Goal: Task Accomplishment & Management: Manage account settings

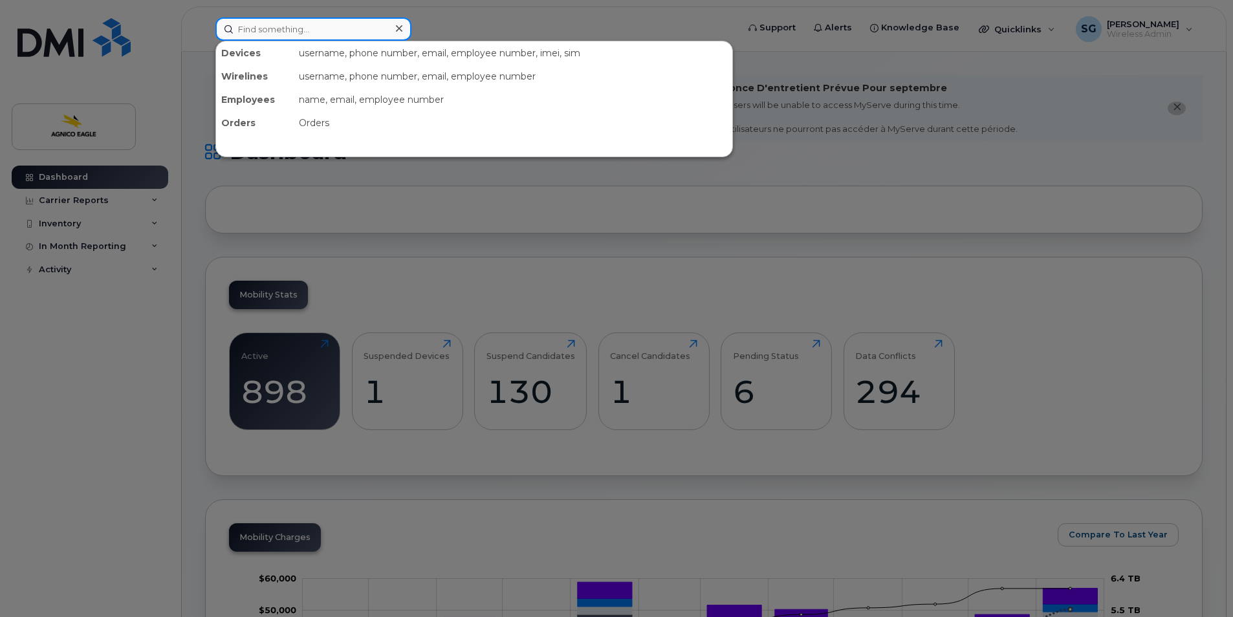
click at [388, 31] on input at bounding box center [313, 28] width 196 height 23
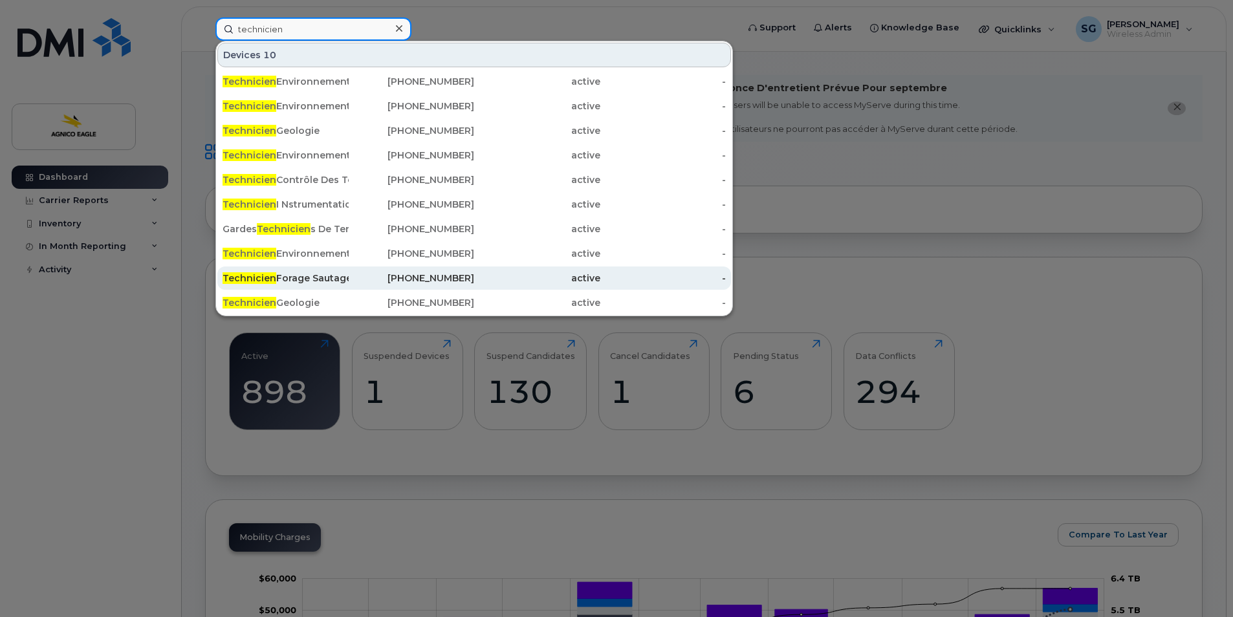
type input "technicien"
click at [327, 276] on div "Technicien Forage Sautage" at bounding box center [286, 278] width 126 height 13
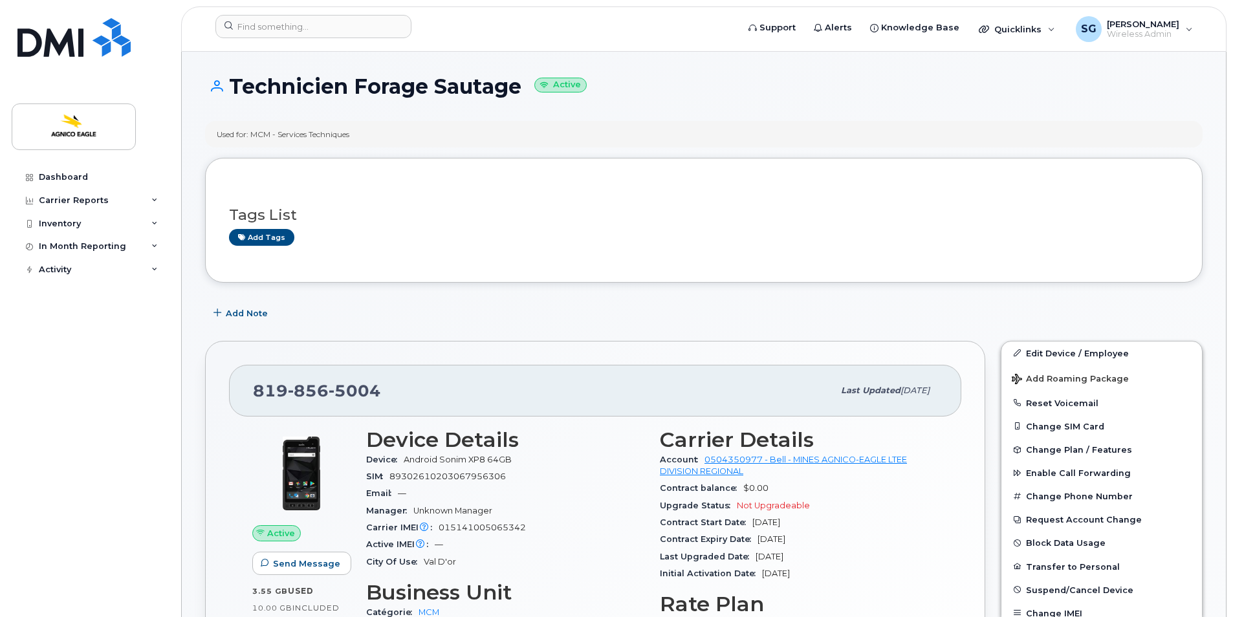
click at [74, 339] on div "Dashboard Carrier Reports Monthly Billing Roaming Reports Suspended Devices Sus…" at bounding box center [92, 382] width 160 height 432
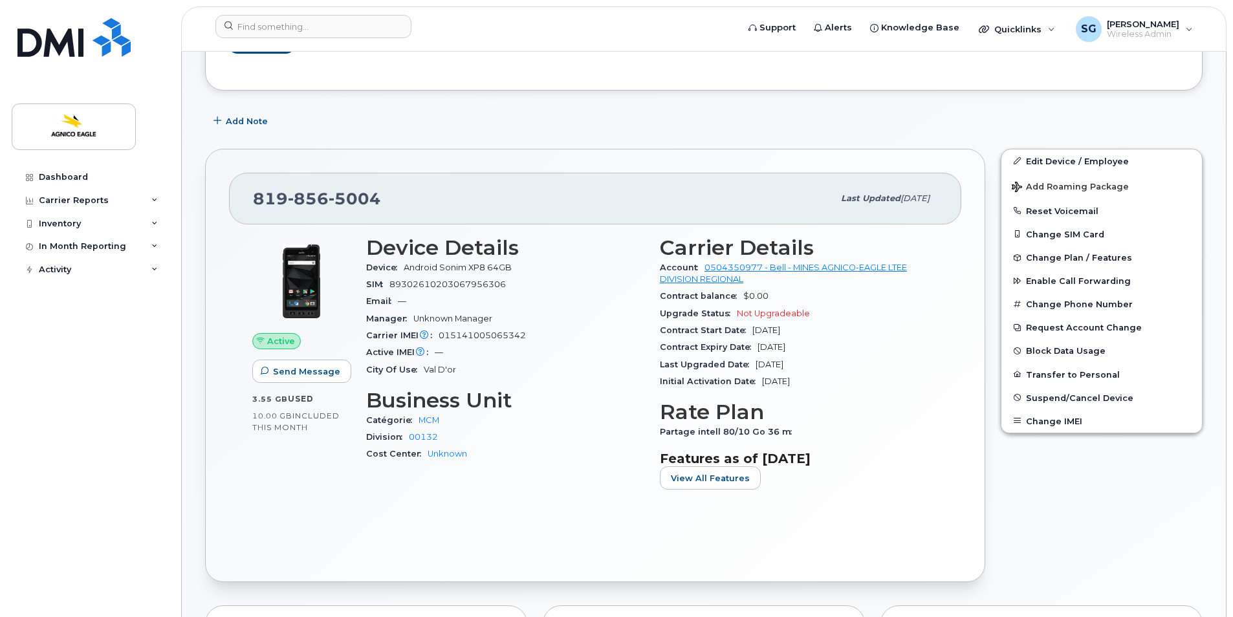
scroll to position [193, 0]
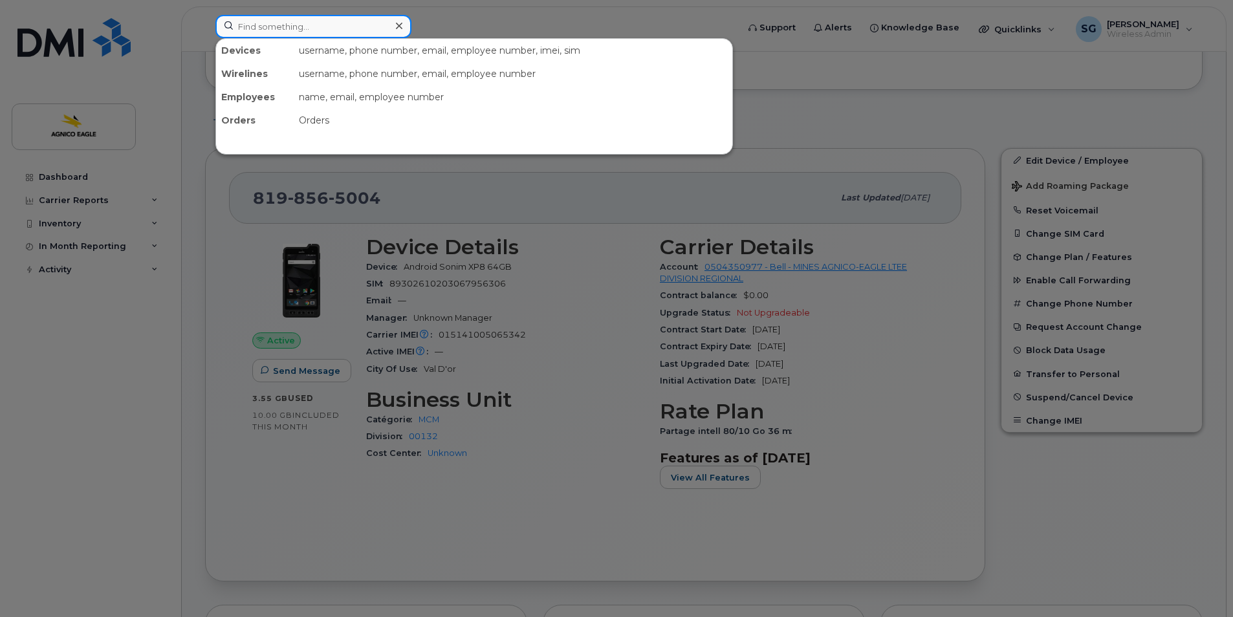
click at [315, 23] on input at bounding box center [313, 26] width 196 height 23
paste input "Technicien Géologie"
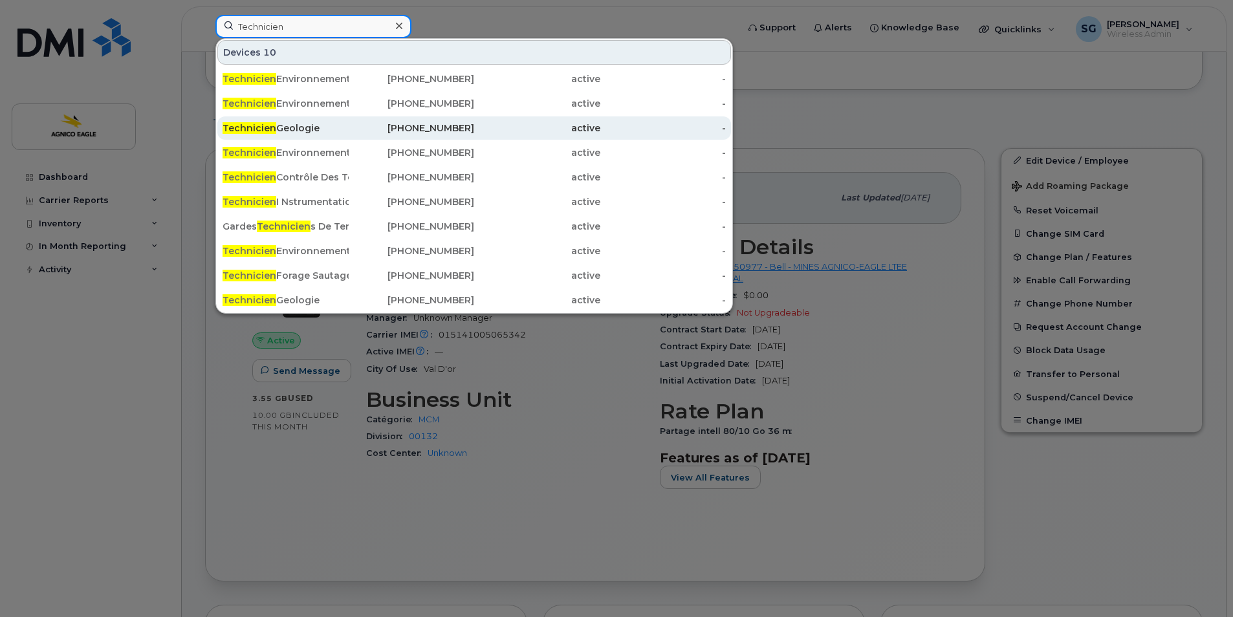
type input "Technicien"
click at [310, 131] on div "Technicien Geologie" at bounding box center [286, 128] width 126 height 13
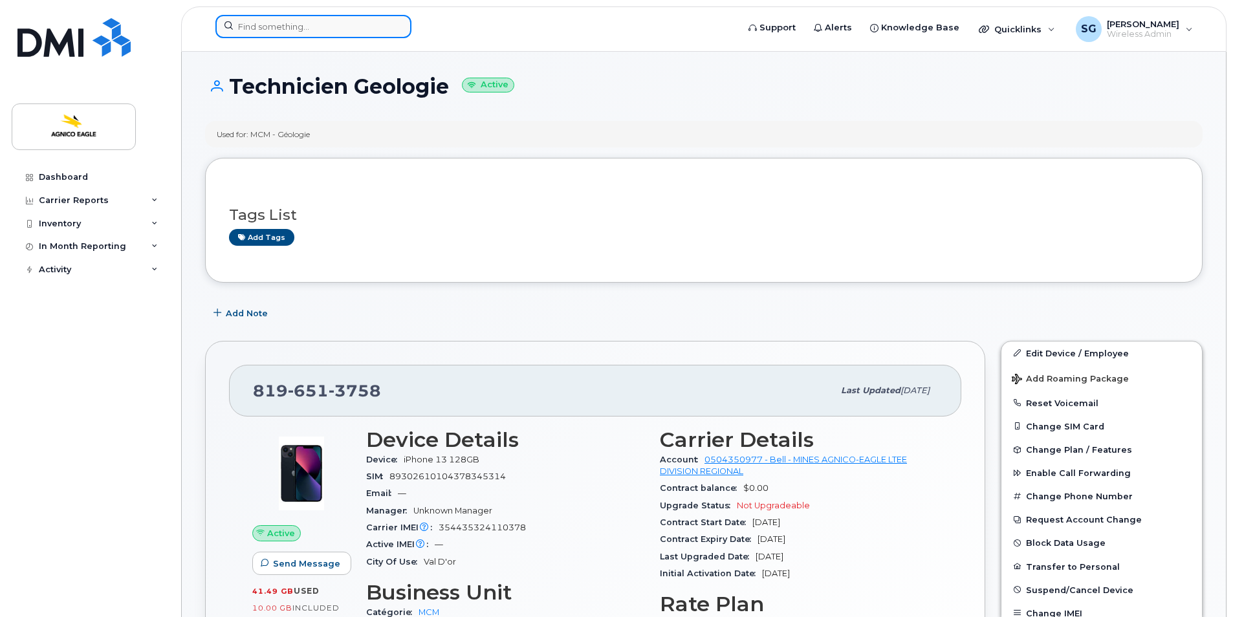
click at [351, 27] on input at bounding box center [313, 26] width 196 height 23
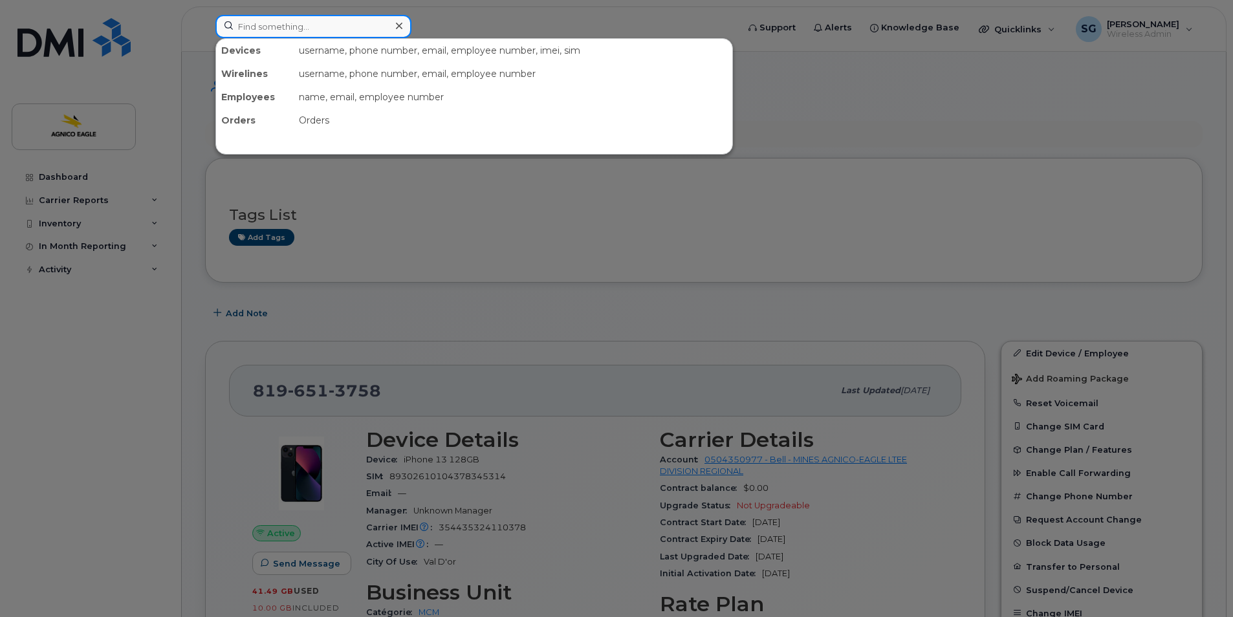
paste input "8192778550"
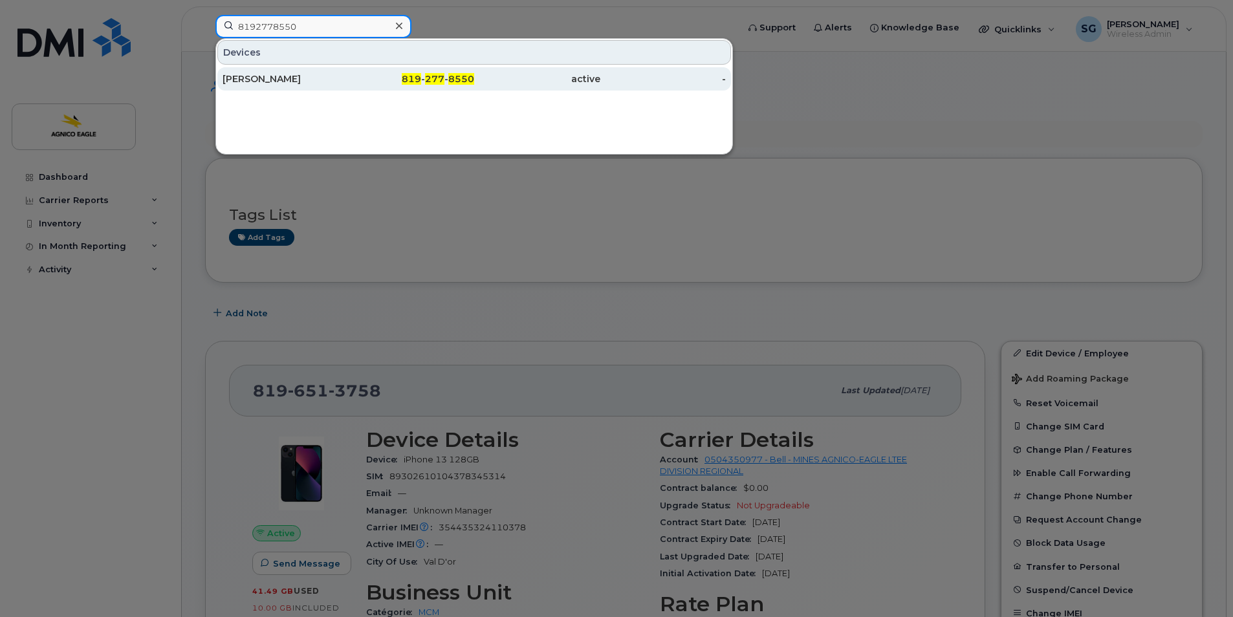
type input "8192778550"
click at [311, 82] on div "Sarah Morin" at bounding box center [286, 78] width 126 height 13
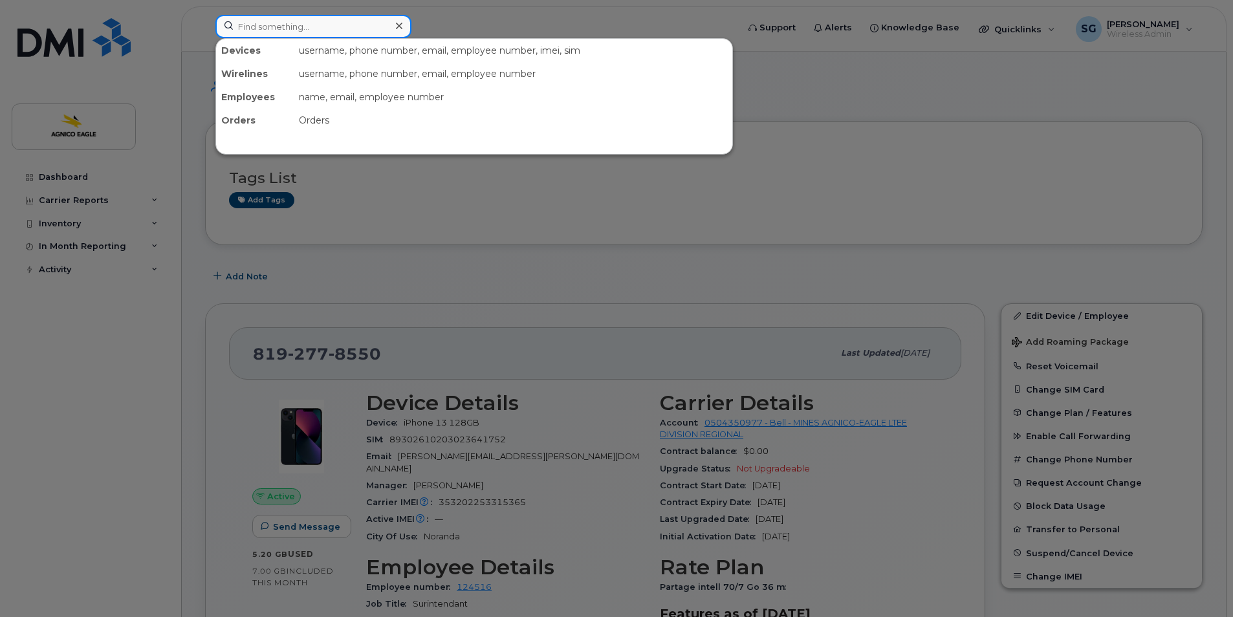
click at [353, 25] on input at bounding box center [313, 26] width 196 height 23
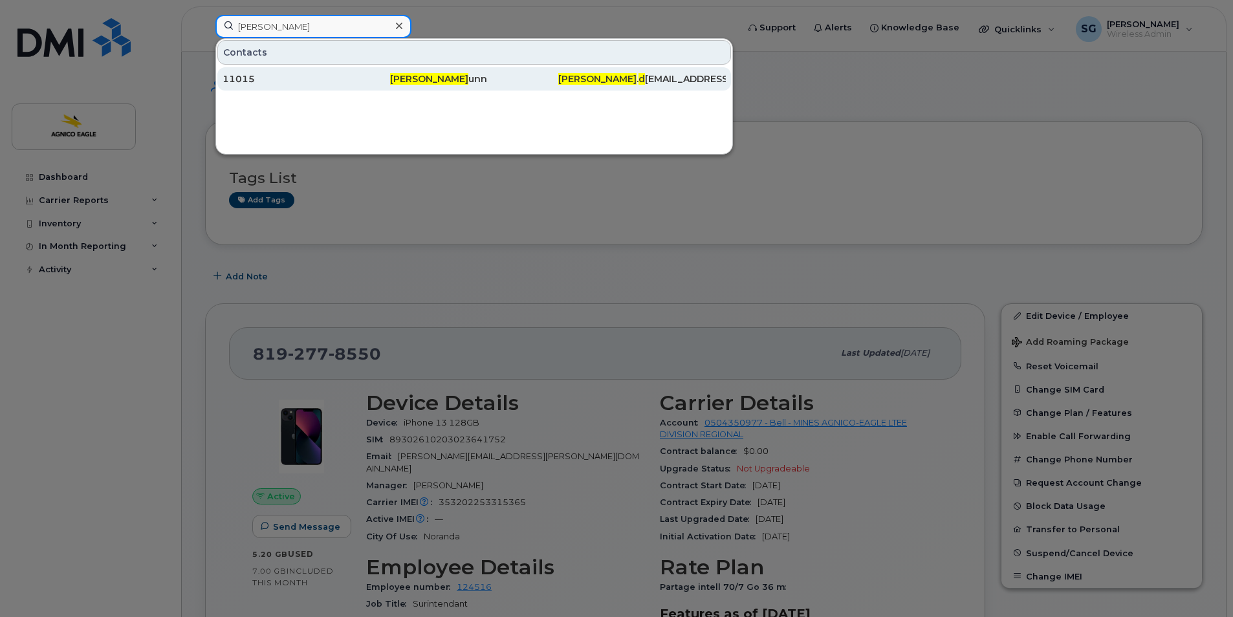
type input "alain d"
click at [427, 76] on div "Alain D unn" at bounding box center [474, 78] width 168 height 13
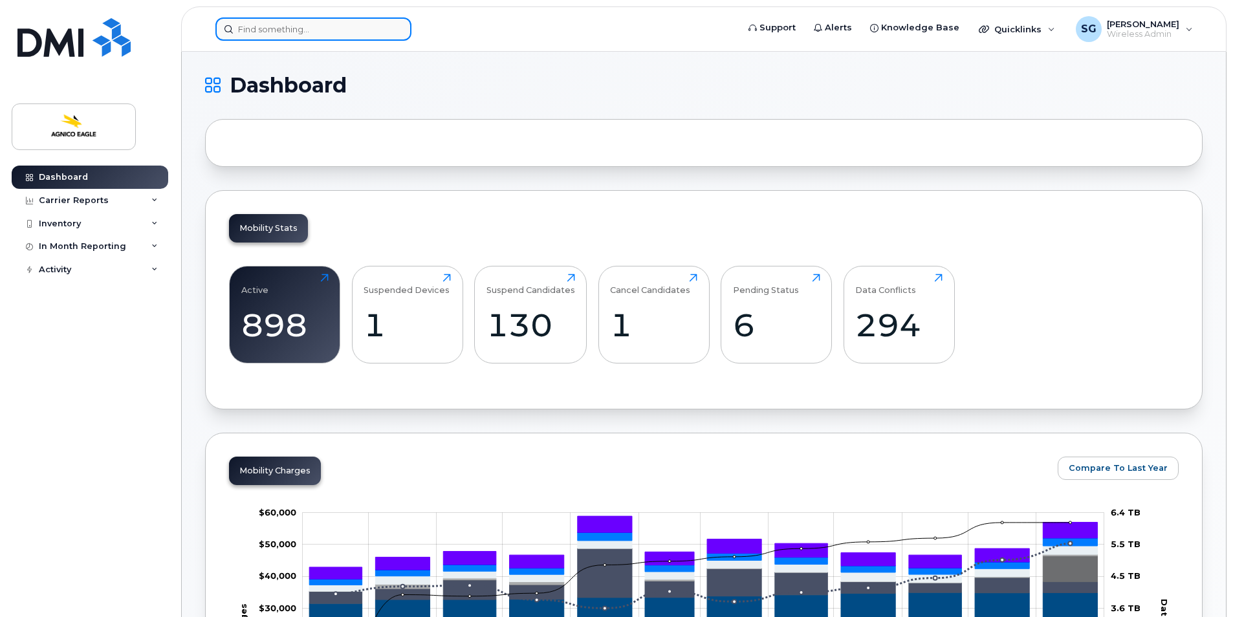
click at [262, 21] on input at bounding box center [313, 28] width 196 height 23
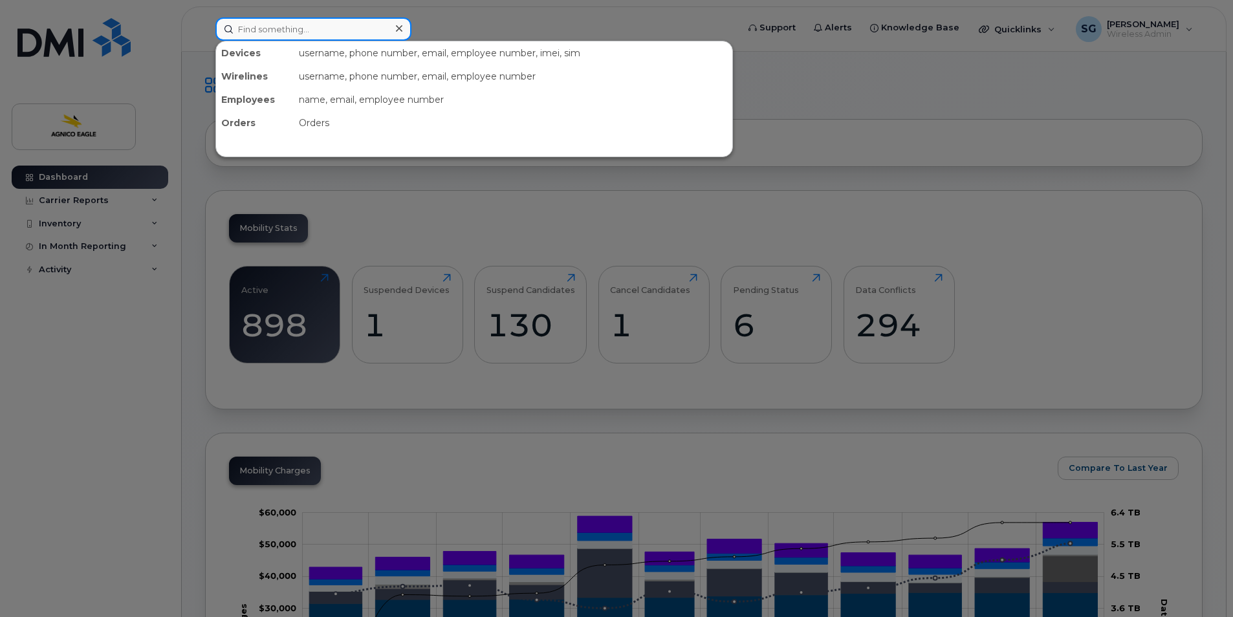
paste input "8192793060"
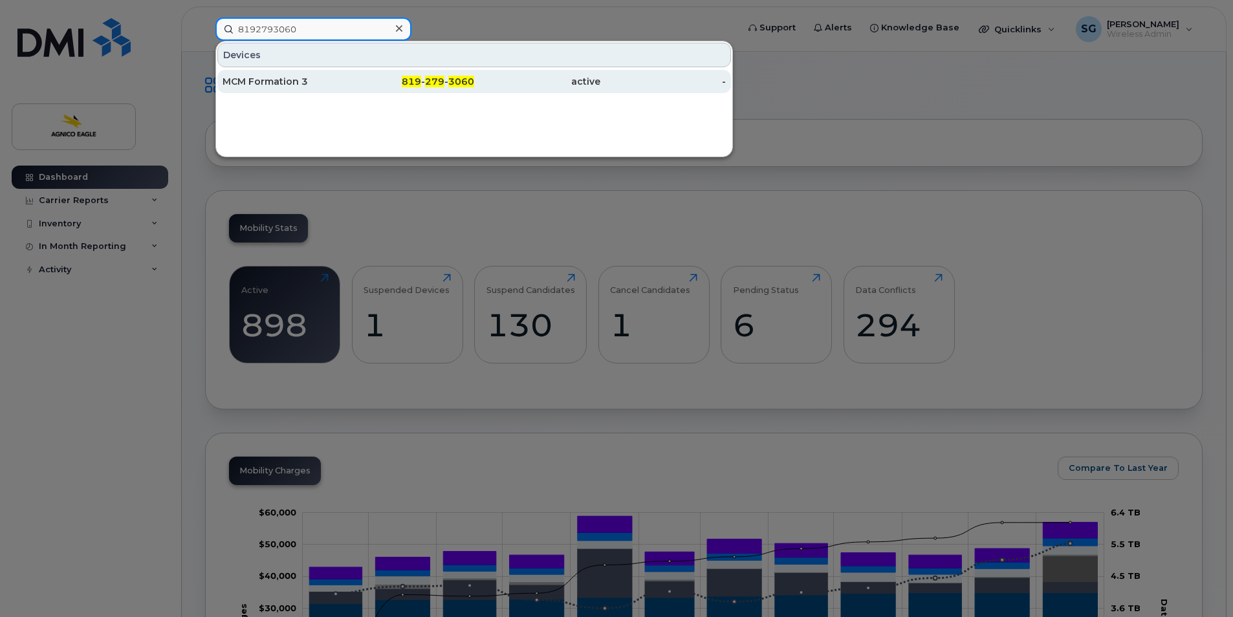
type input "8192793060"
click at [430, 80] on span "279" at bounding box center [434, 82] width 19 height 12
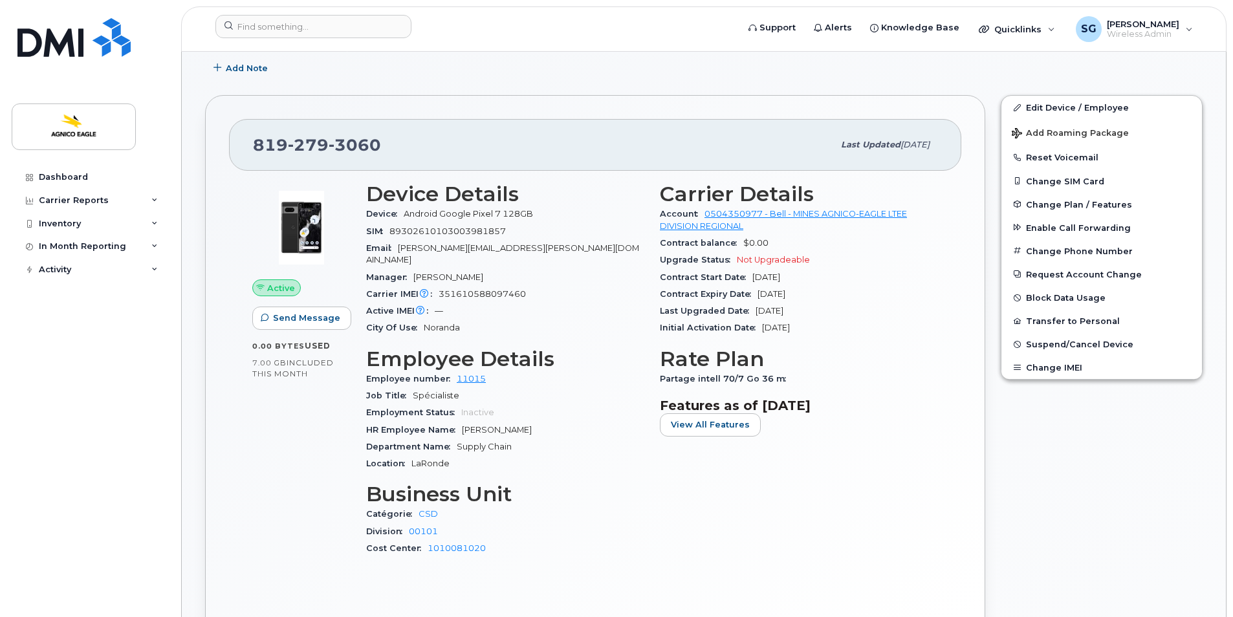
scroll to position [259, 0]
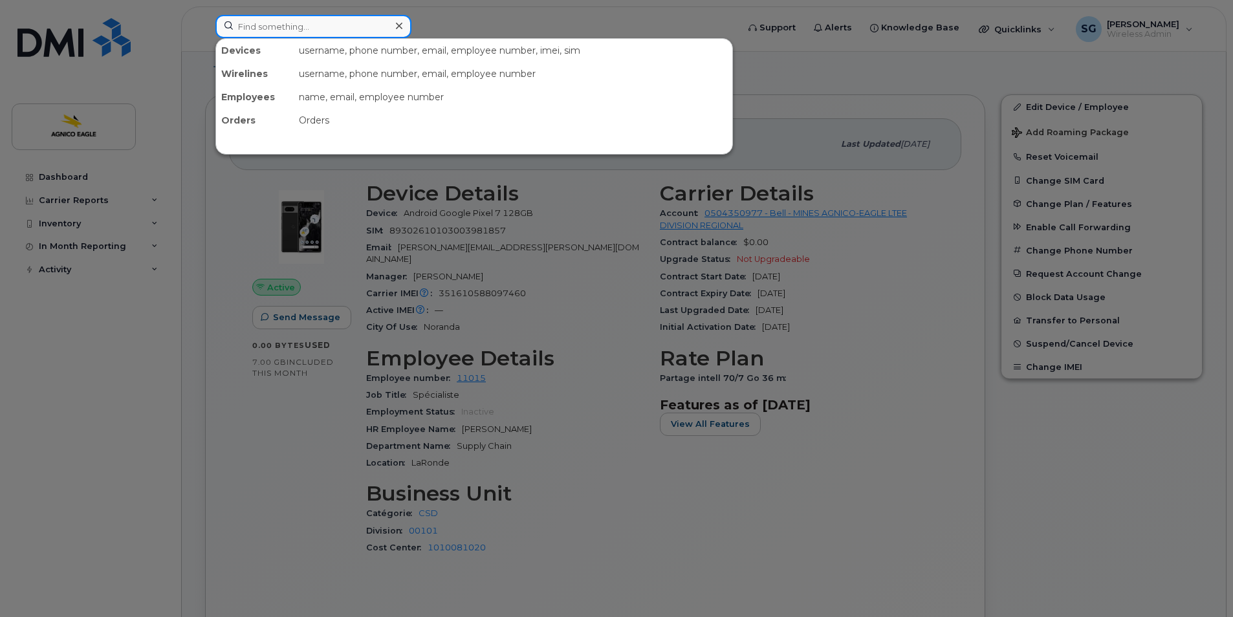
click at [278, 25] on input at bounding box center [313, 26] width 196 height 23
paste input "8194448664"
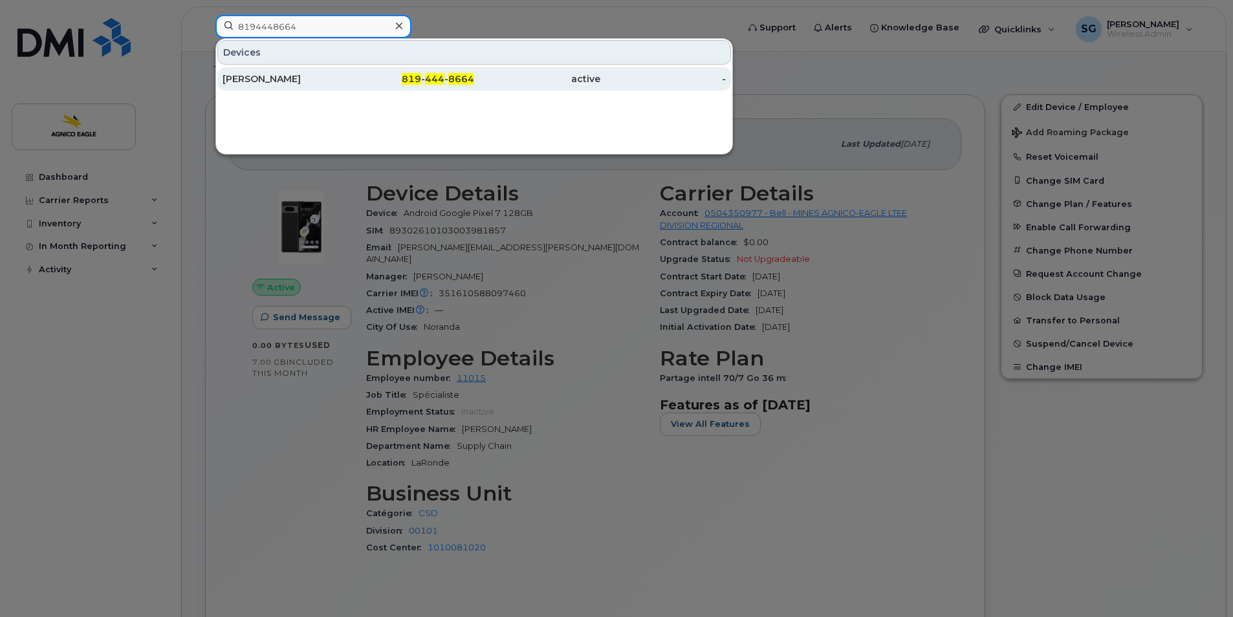
type input "8194448664"
click at [435, 74] on span "444" at bounding box center [434, 79] width 19 height 12
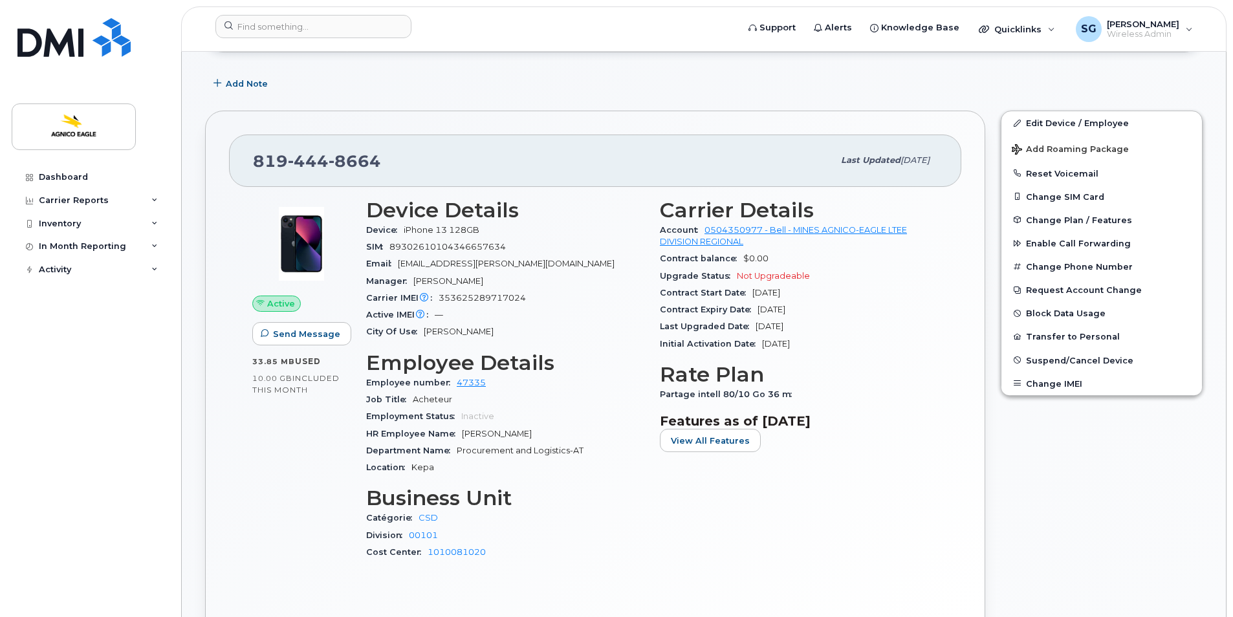
scroll to position [194, 0]
click at [1042, 120] on link "Edit Device / Employee" at bounding box center [1102, 121] width 201 height 23
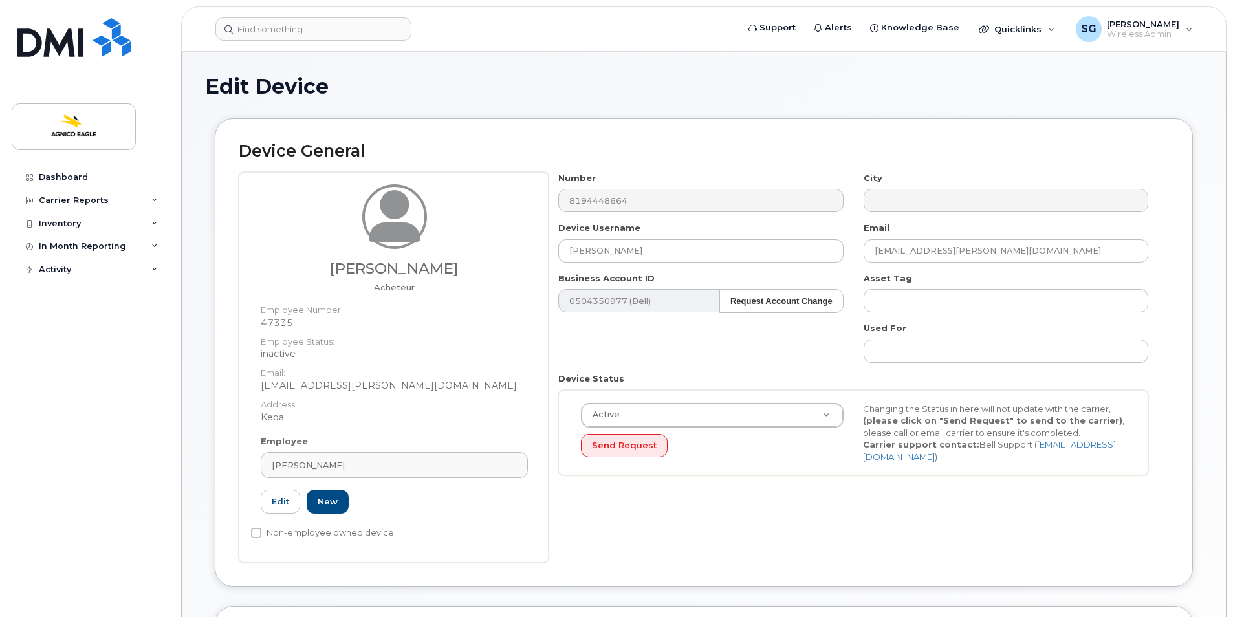
select select "571210"
select select "25166114"
drag, startPoint x: 1055, startPoint y: 250, endPoint x: 862, endPoint y: 245, distance: 193.5
click at [862, 245] on div "Email ghislain.drolet@agnicoeagle.com" at bounding box center [1006, 242] width 305 height 41
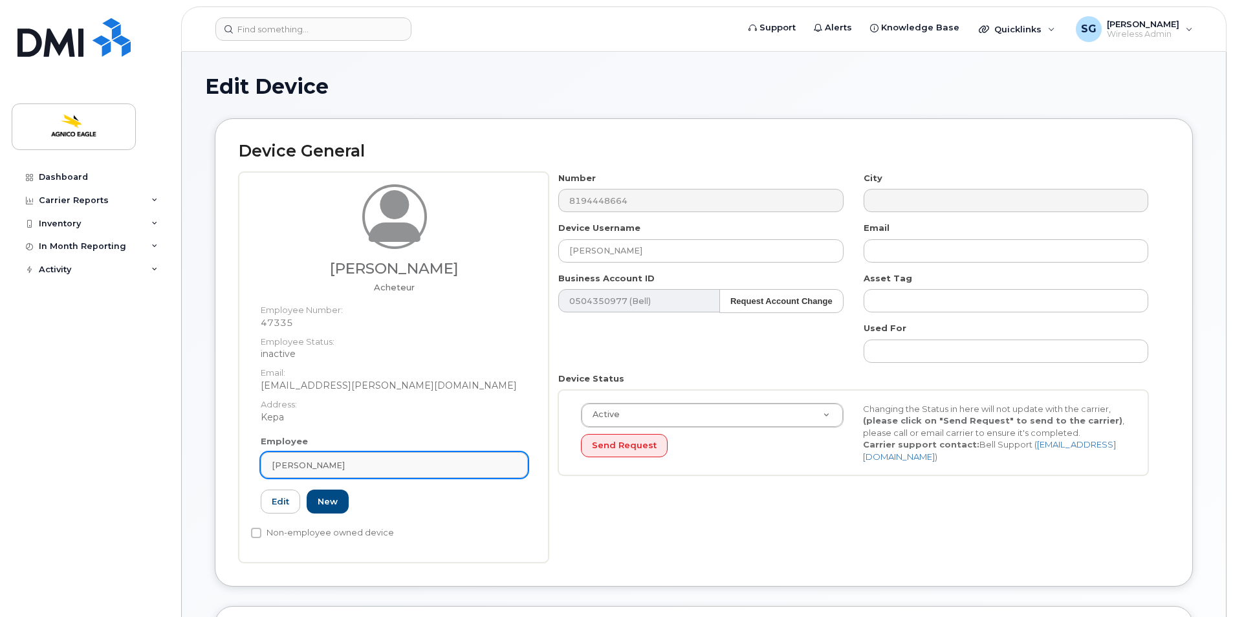
click at [356, 461] on div "Ghislain Drolet" at bounding box center [394, 465] width 245 height 12
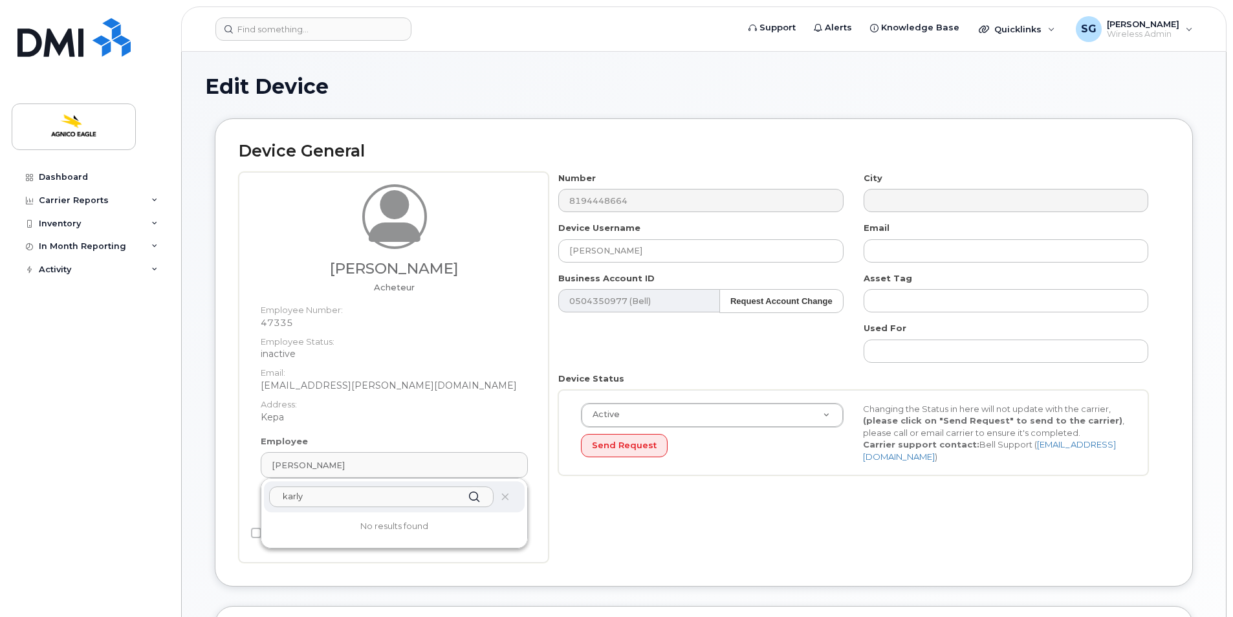
type input "karly.Szabadkai@agnicoeagle.com"
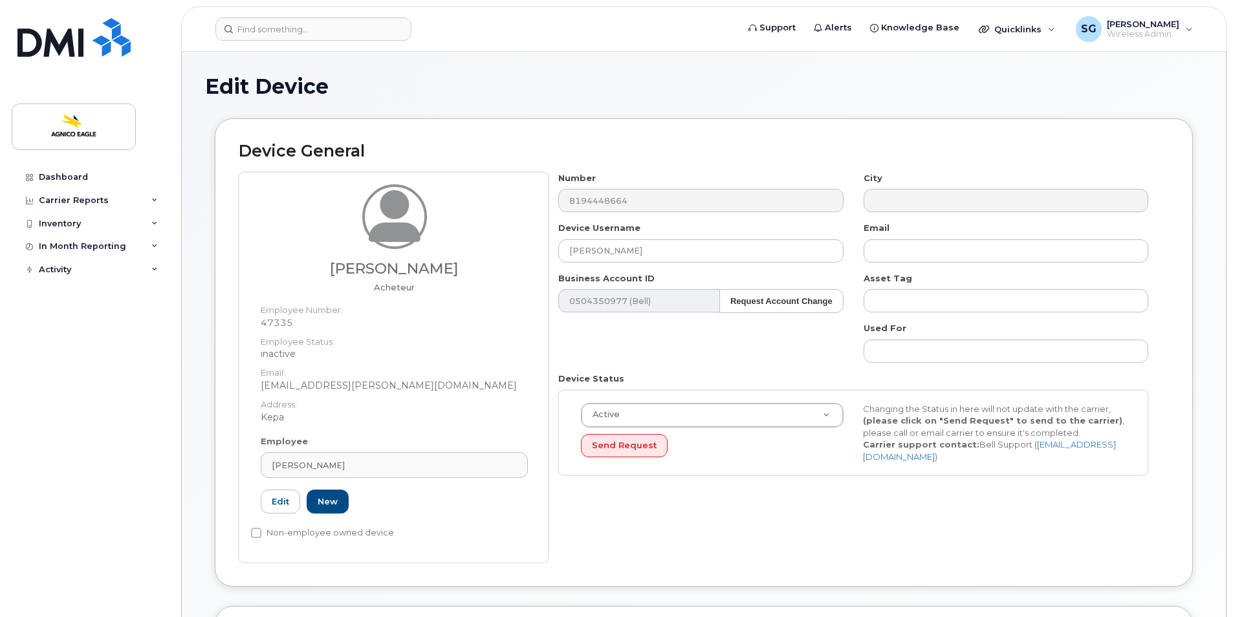
type input "Saving..."
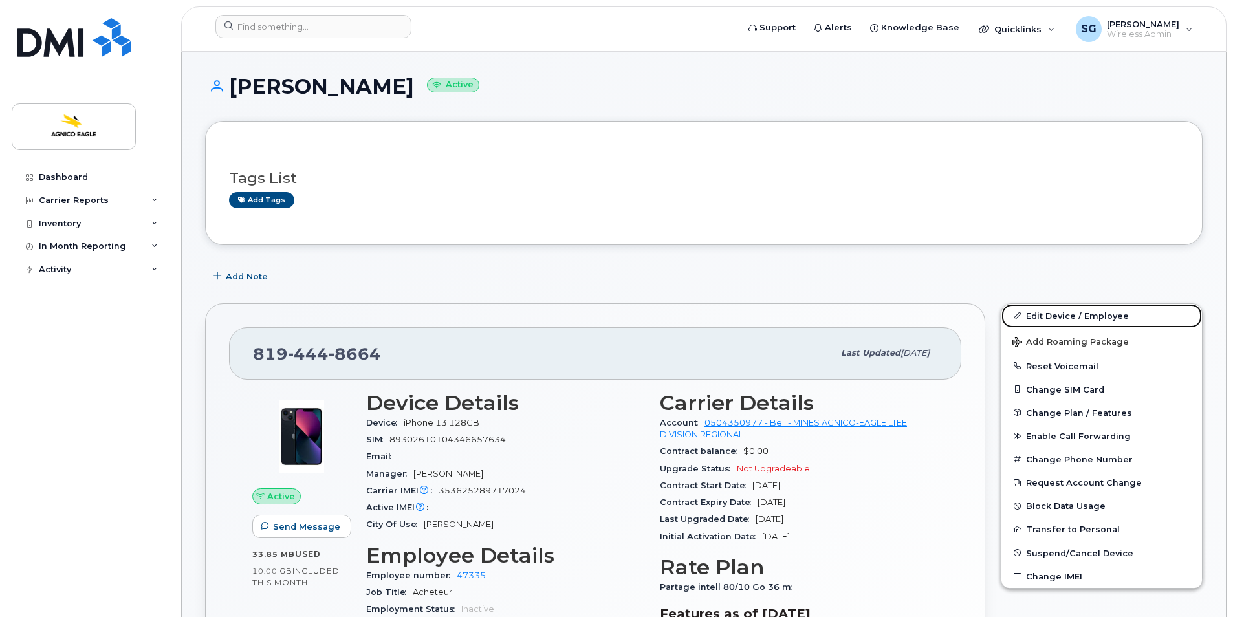
drag, startPoint x: 1083, startPoint y: 313, endPoint x: 886, endPoint y: 375, distance: 206.1
click at [1083, 313] on link "Edit Device / Employee" at bounding box center [1102, 315] width 201 height 23
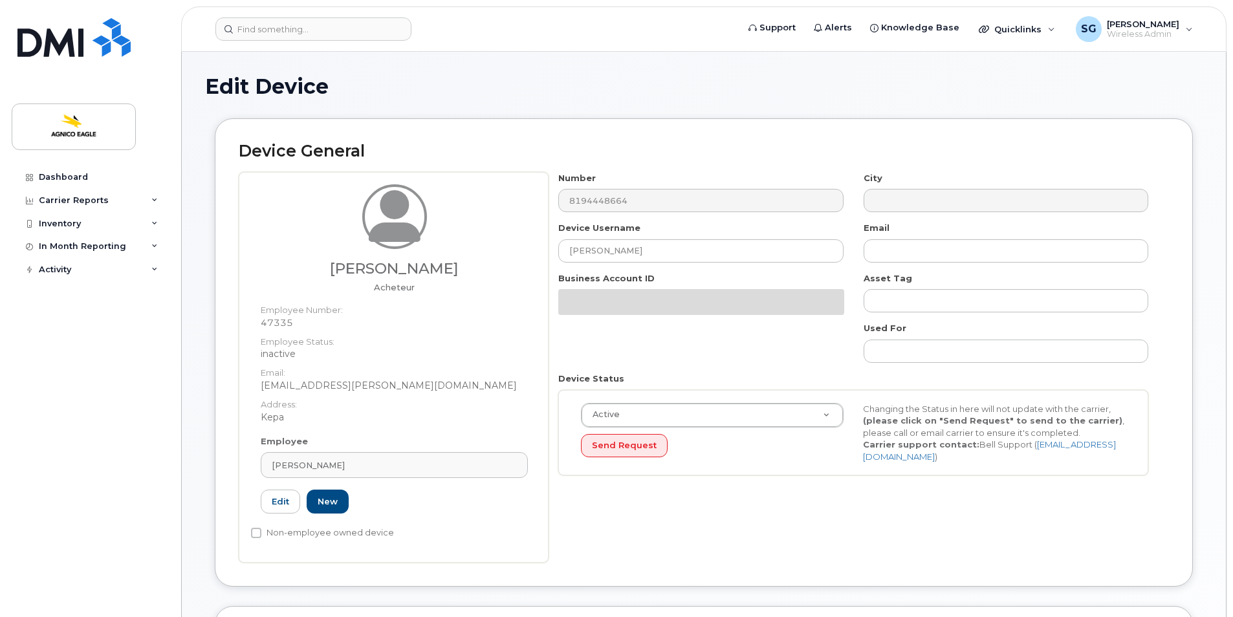
select select "571210"
select select "25166114"
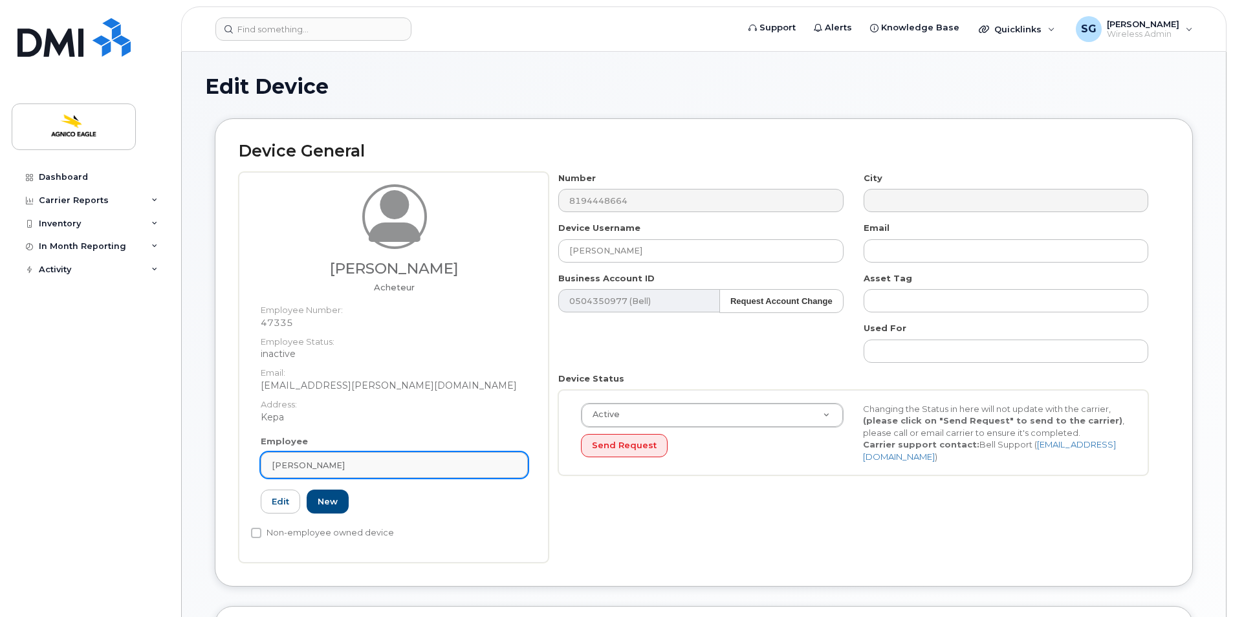
drag, startPoint x: 356, startPoint y: 464, endPoint x: 273, endPoint y: 462, distance: 82.8
click at [273, 462] on div "Ghislain Drolet" at bounding box center [394, 465] width 245 height 12
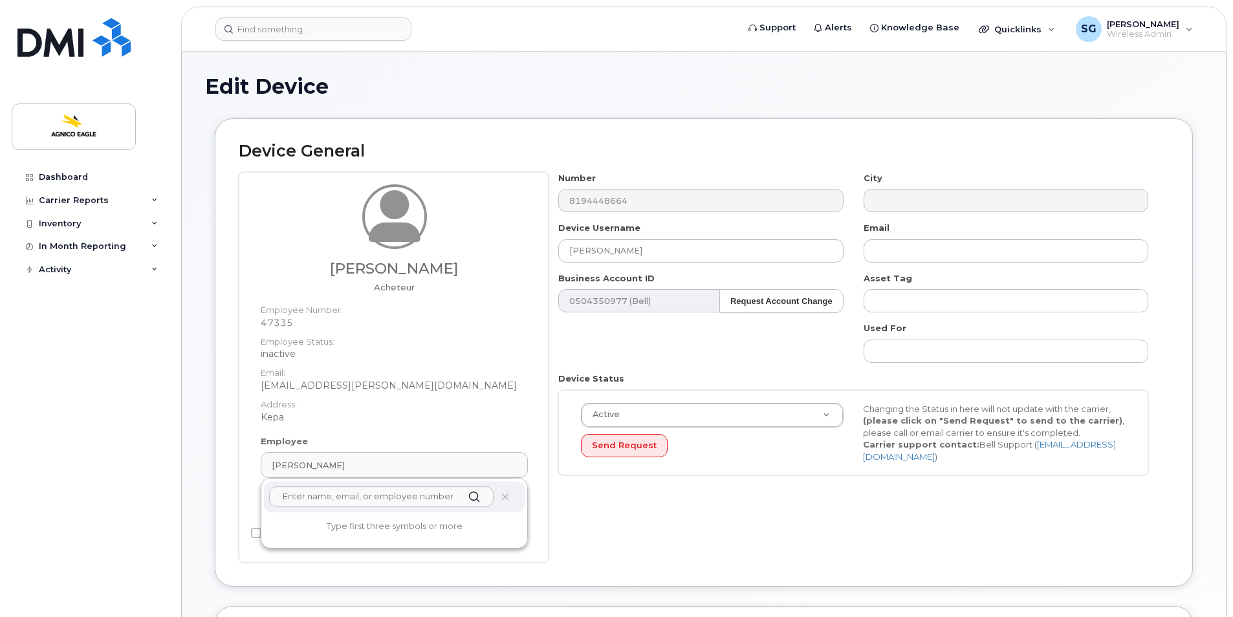
click at [363, 495] on input "text" at bounding box center [381, 497] width 225 height 21
type input "karly.Szabadkai@agnicoeagle.com"
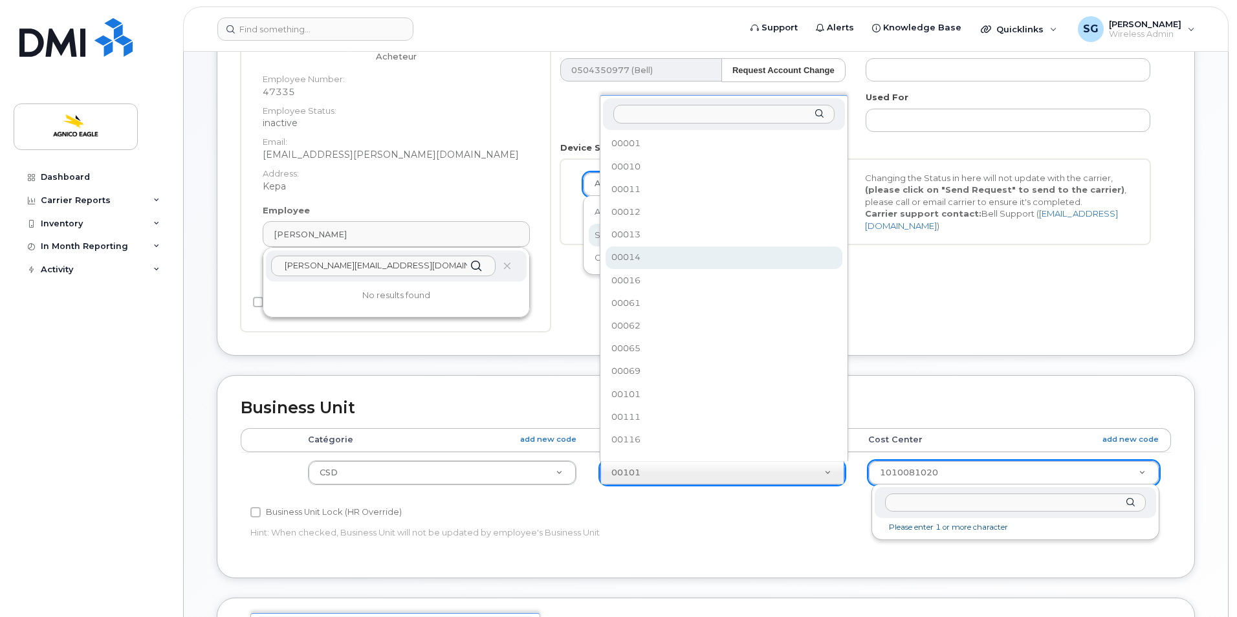
scroll to position [230, 0]
click at [558, 179] on div "Active Active Suspended Cancelled Send Request Changing the Status in here will…" at bounding box center [853, 203] width 590 height 86
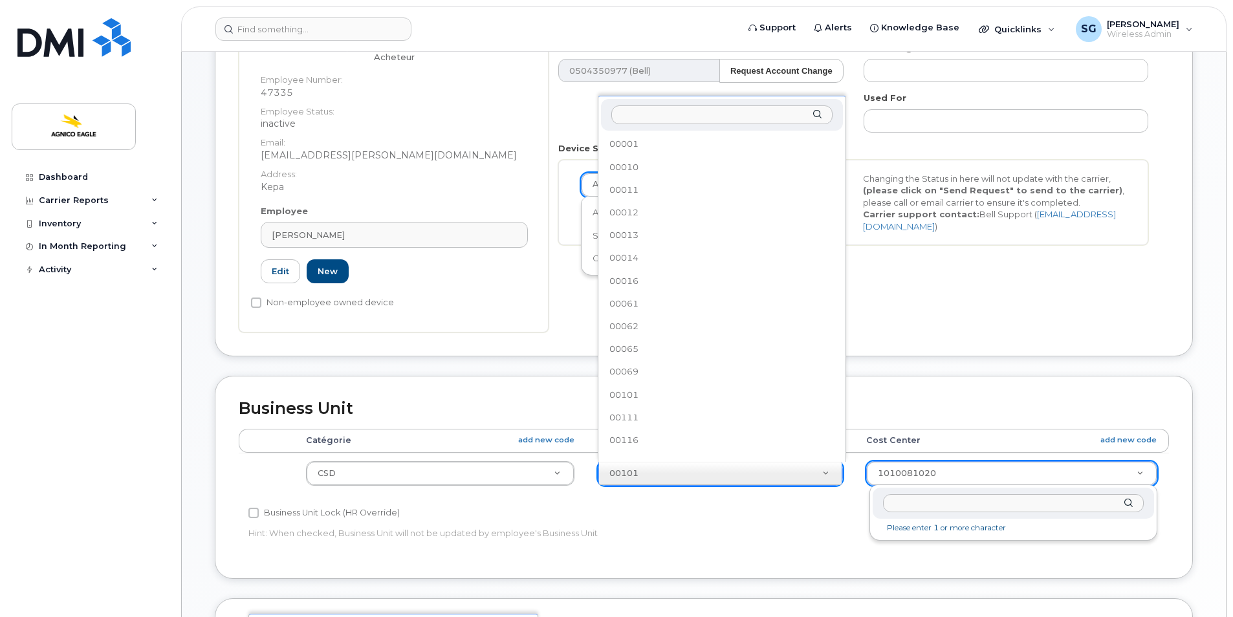
click at [558, 179] on div "Active Active Suspended Cancelled Send Request Changing the Status in here will…" at bounding box center [853, 203] width 590 height 86
click at [278, 270] on link "Edit" at bounding box center [280, 271] width 39 height 24
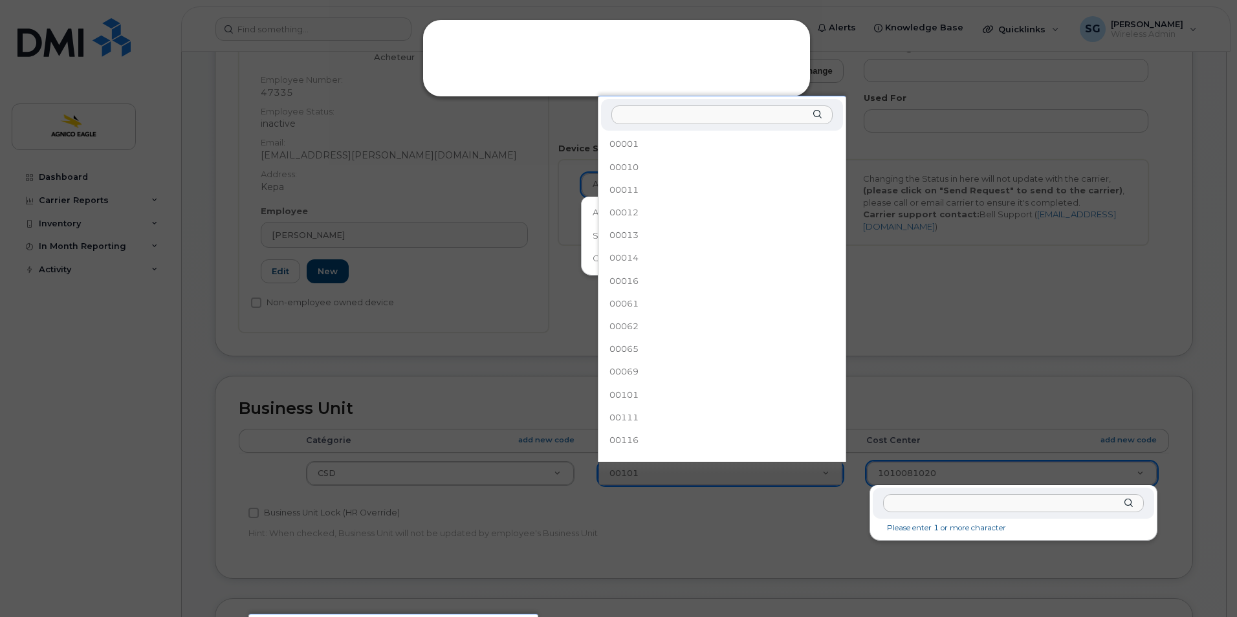
scroll to position [592, 0]
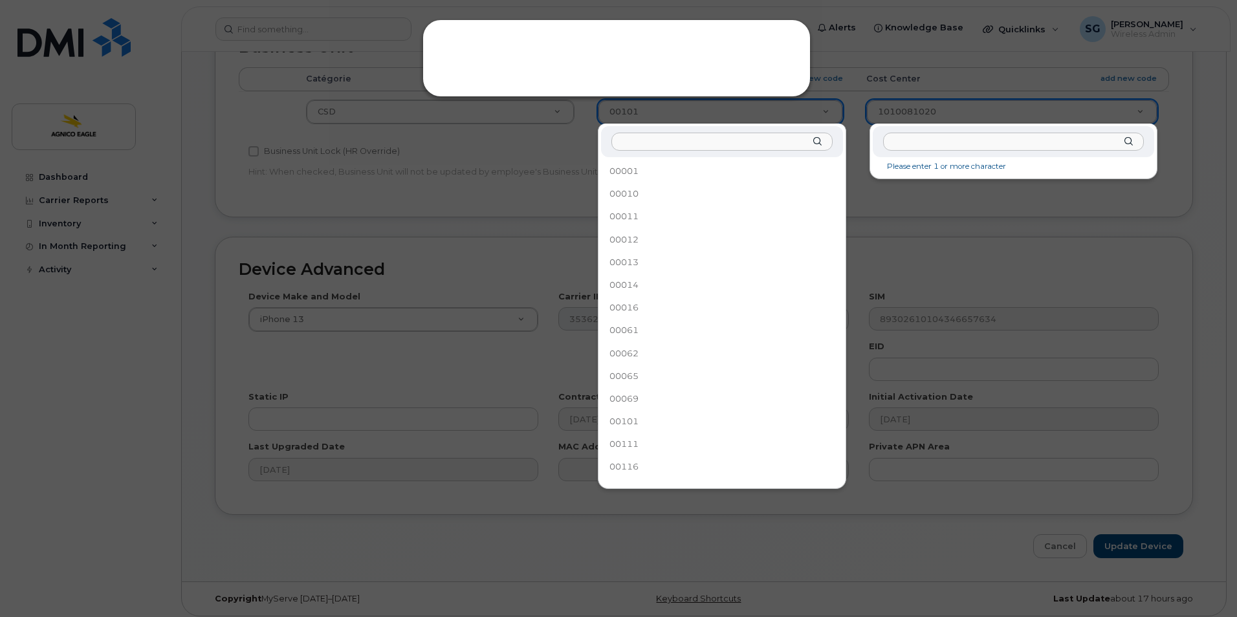
click at [980, 147] on input "text" at bounding box center [1013, 142] width 261 height 19
type input "karly"
click at [1211, 102] on div at bounding box center [618, 308] width 1237 height 617
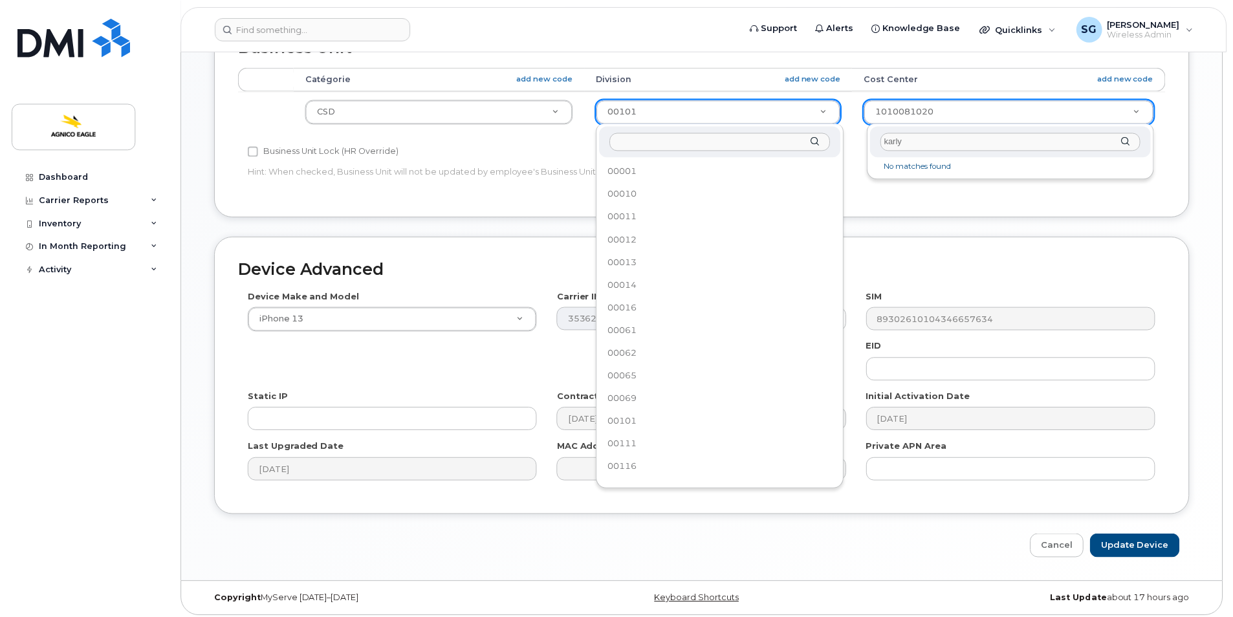
scroll to position [193, 0]
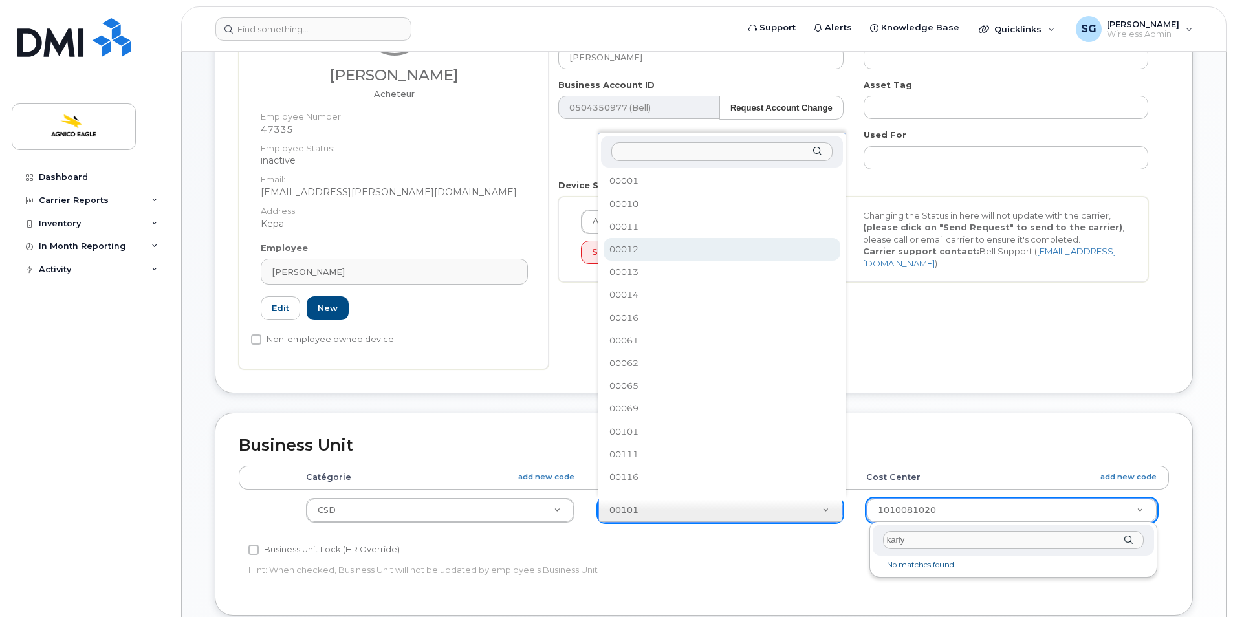
click at [856, 80] on div "Asset Tag" at bounding box center [1006, 99] width 305 height 41
select select "579715"
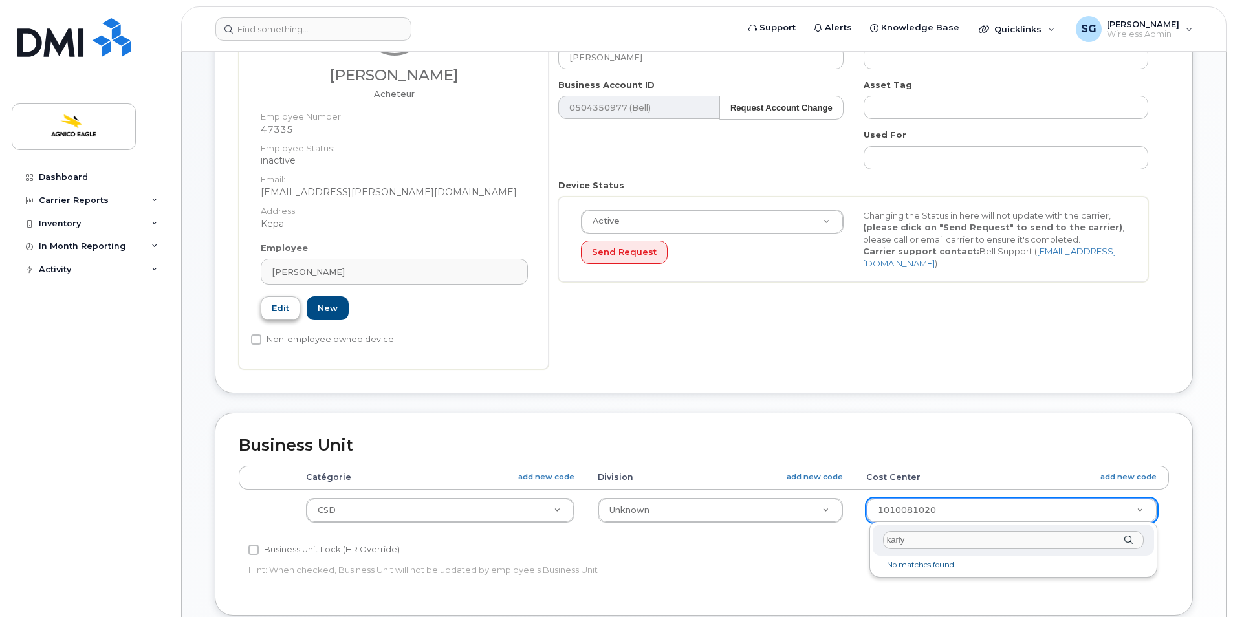
click at [280, 304] on link "Edit" at bounding box center [280, 308] width 39 height 24
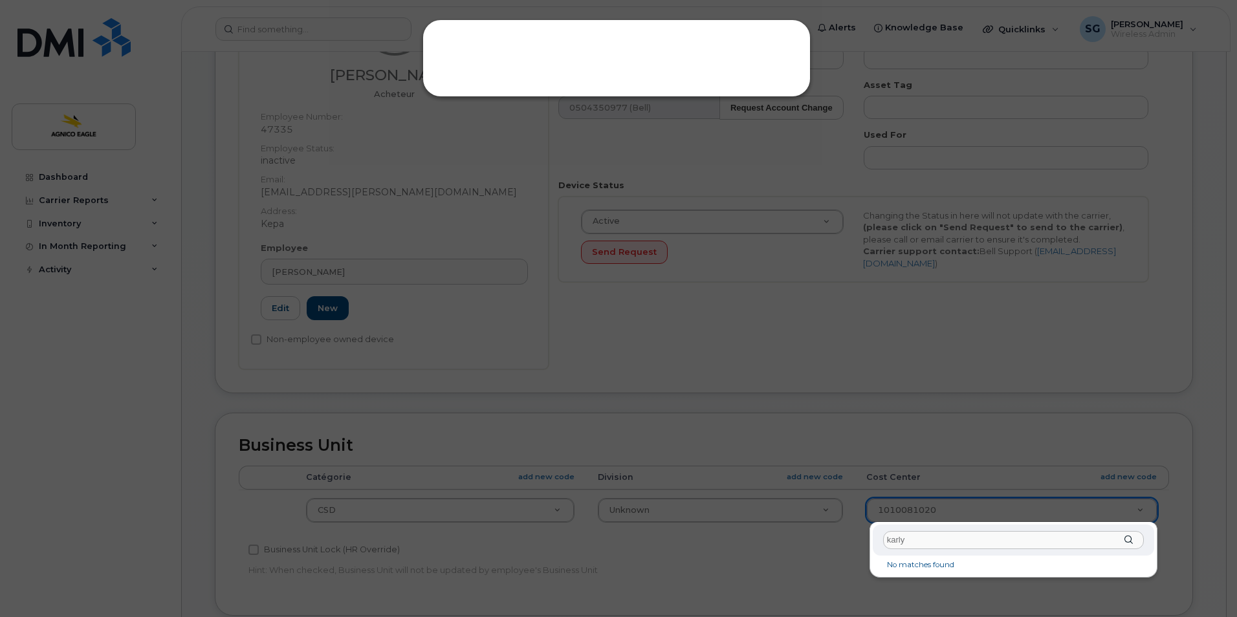
click at [796, 328] on div at bounding box center [618, 308] width 1237 height 617
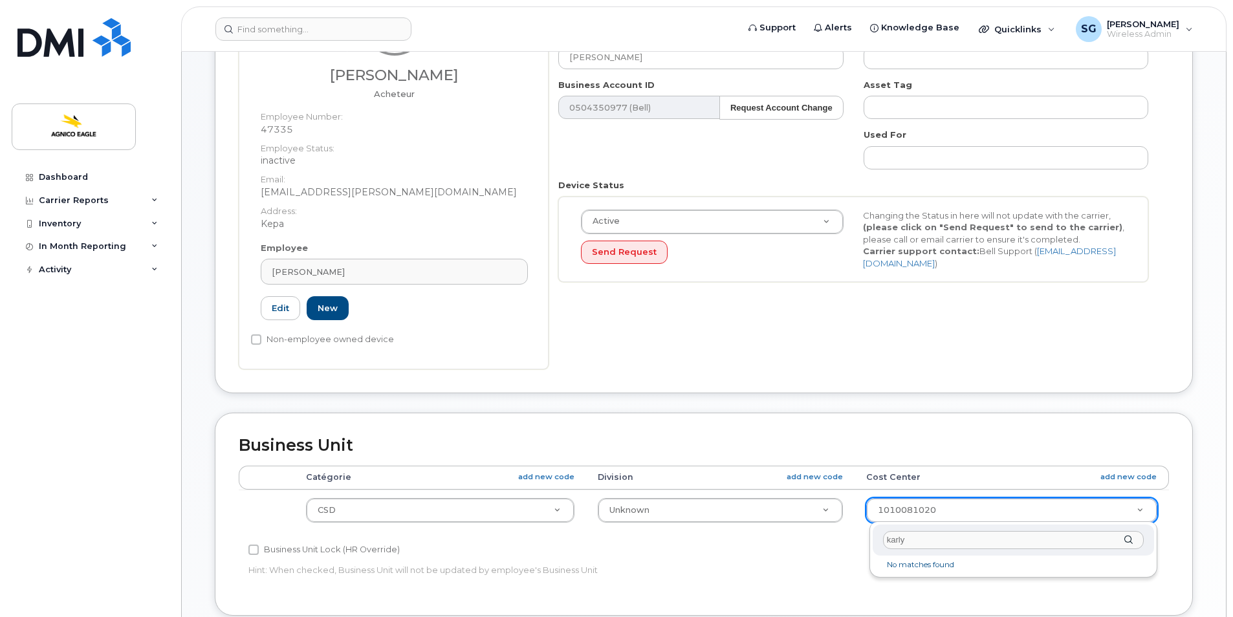
click at [1181, 500] on div "Business Unit Accounting Categories Rules Catégorie add new code Division add n…" at bounding box center [704, 514] width 978 height 203
click at [699, 265] on div "Active Active Suspended Cancelled Send Request Changing the Status in here will…" at bounding box center [853, 240] width 564 height 60
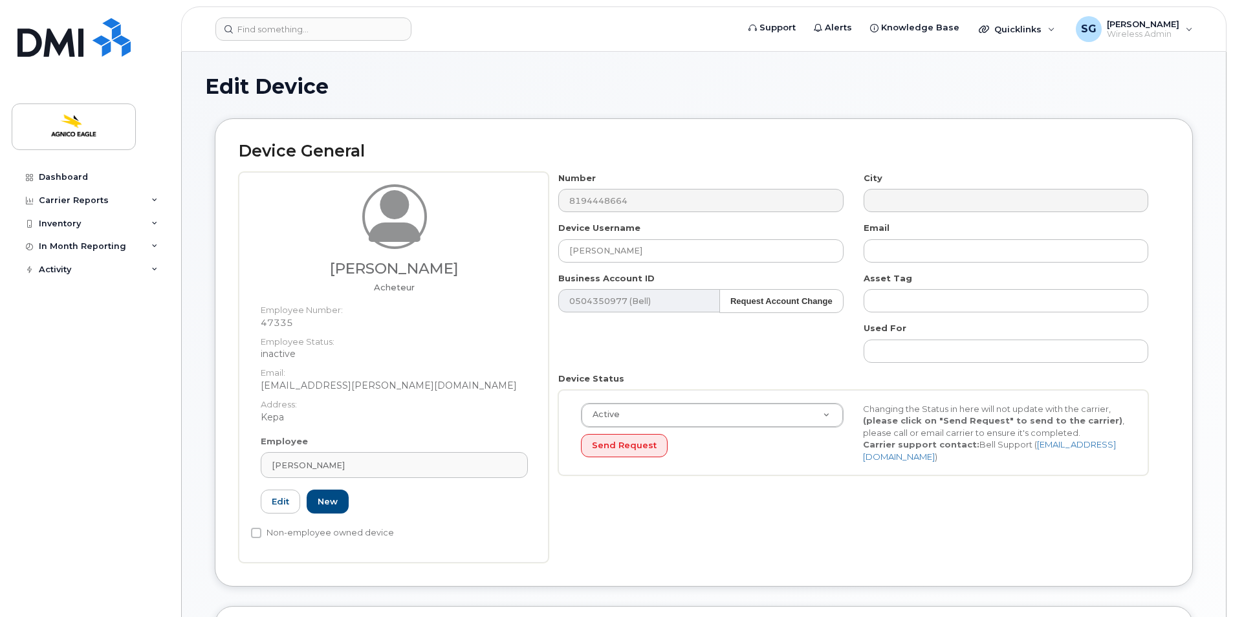
scroll to position [347, 0]
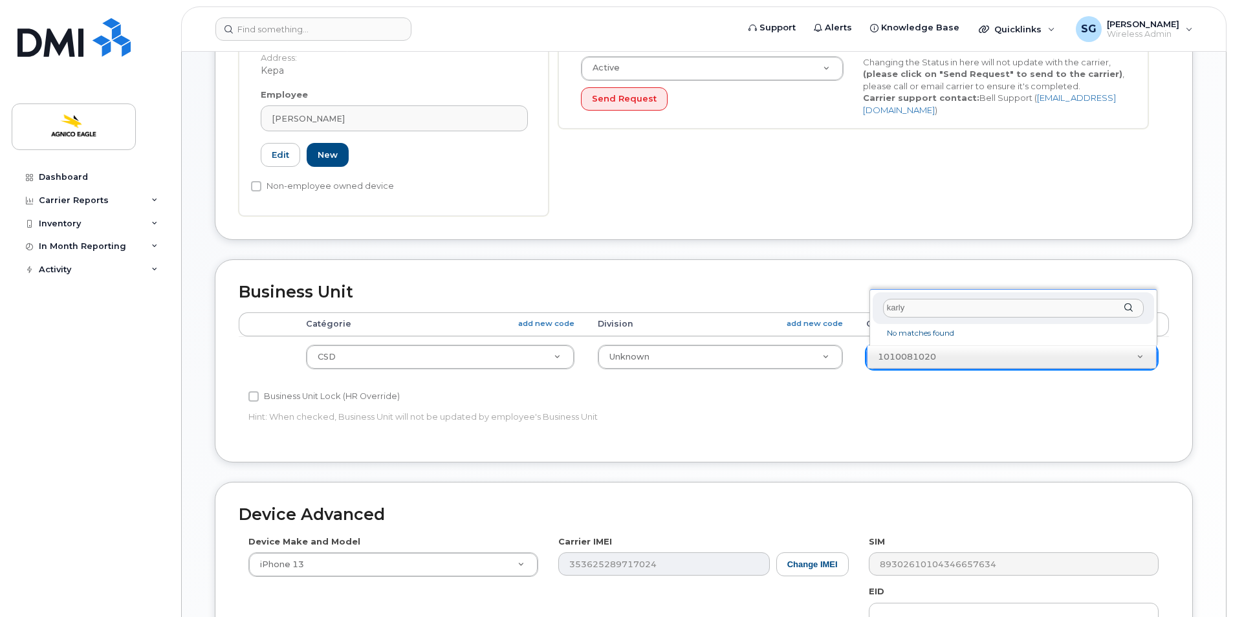
click at [414, 85] on div "Edit Device Device General Ghislain Drolet Acheteur Employee Number: 47335 Empl…" at bounding box center [704, 266] width 1044 height 1122
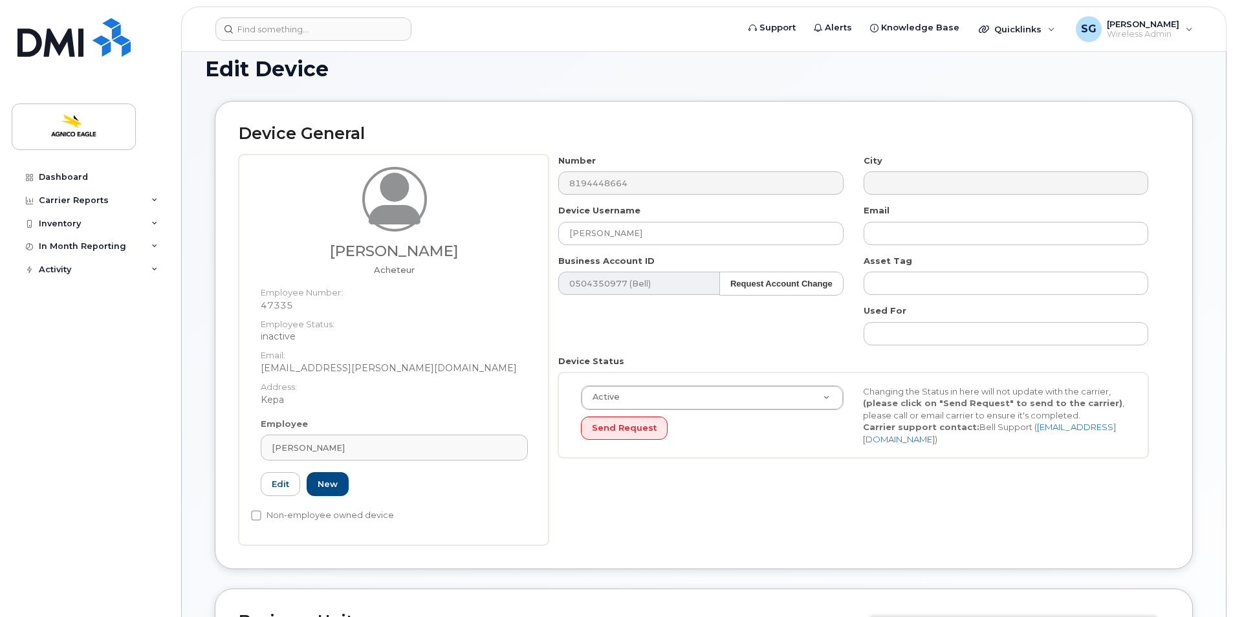
scroll to position [0, 0]
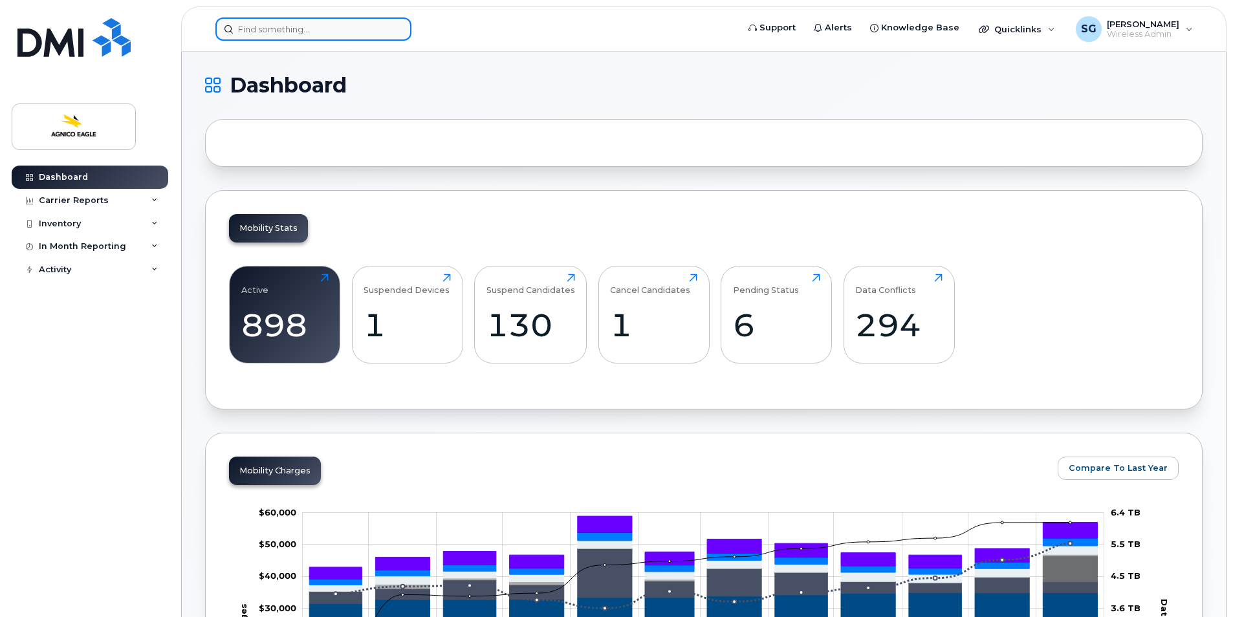
click at [355, 35] on input at bounding box center [313, 28] width 196 height 23
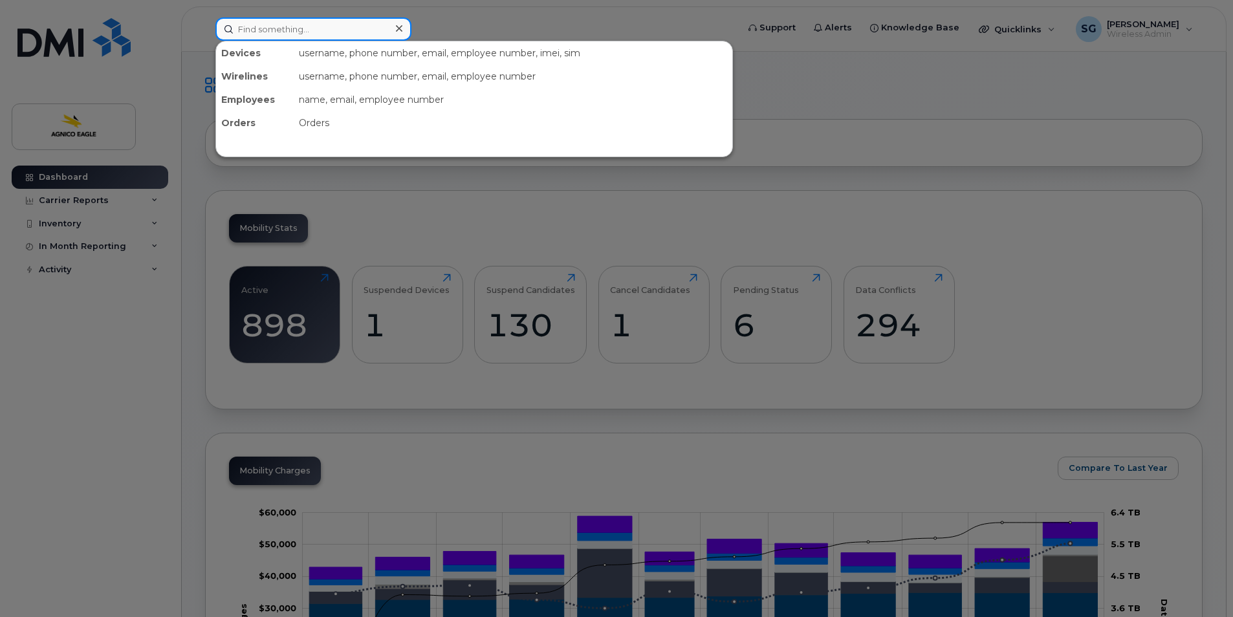
paste input "[PHONE_NUMBER]"
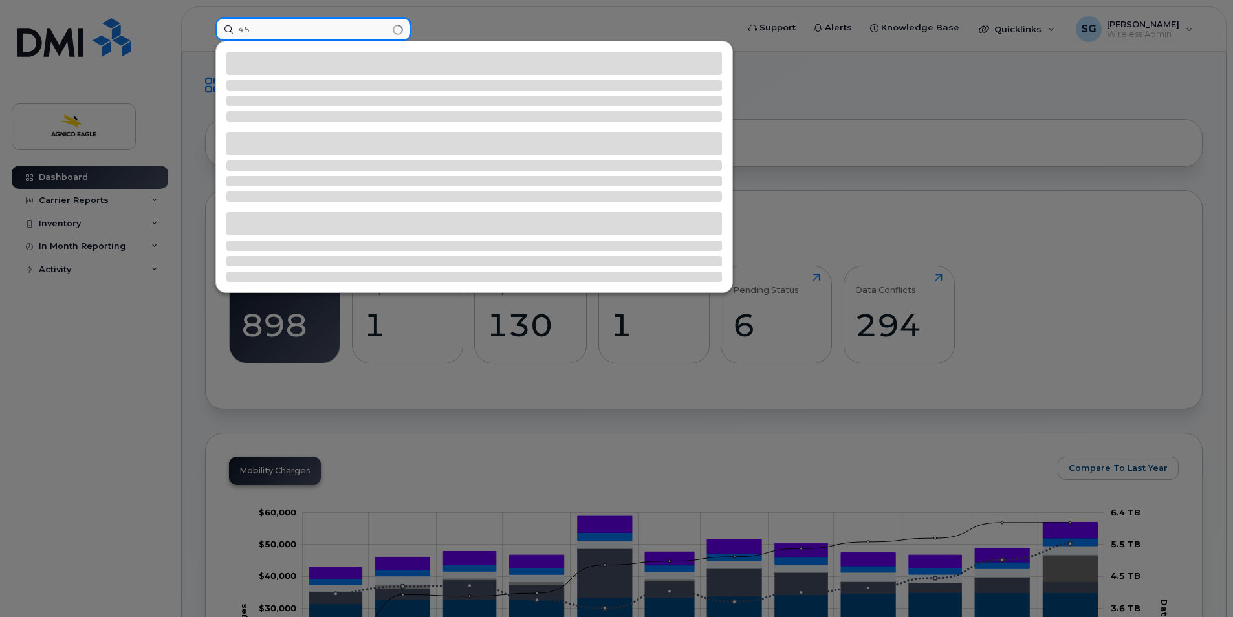
type input "4"
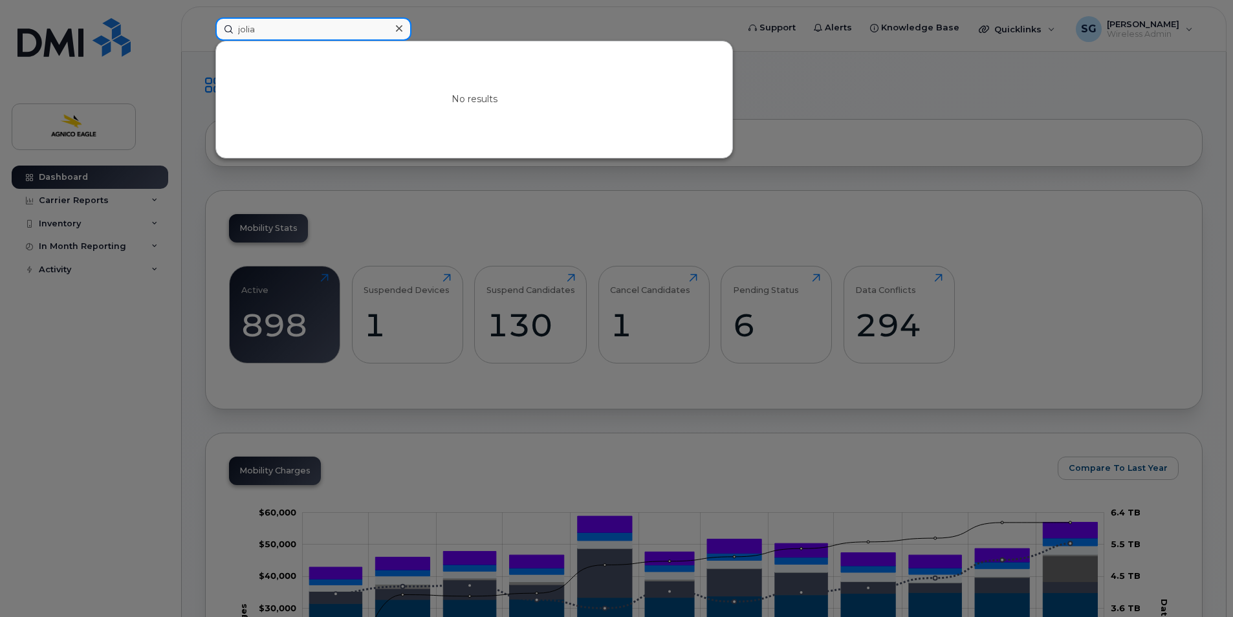
type input "jolia"
click at [399, 27] on icon at bounding box center [399, 28] width 6 height 10
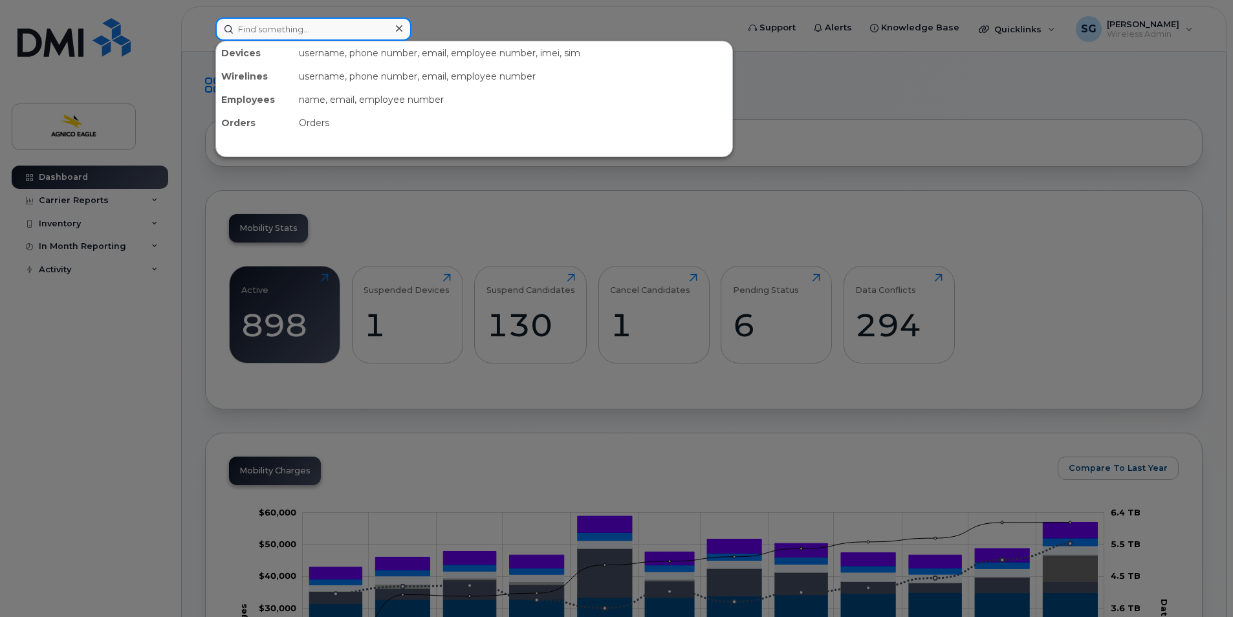
click at [374, 32] on input at bounding box center [313, 28] width 196 height 23
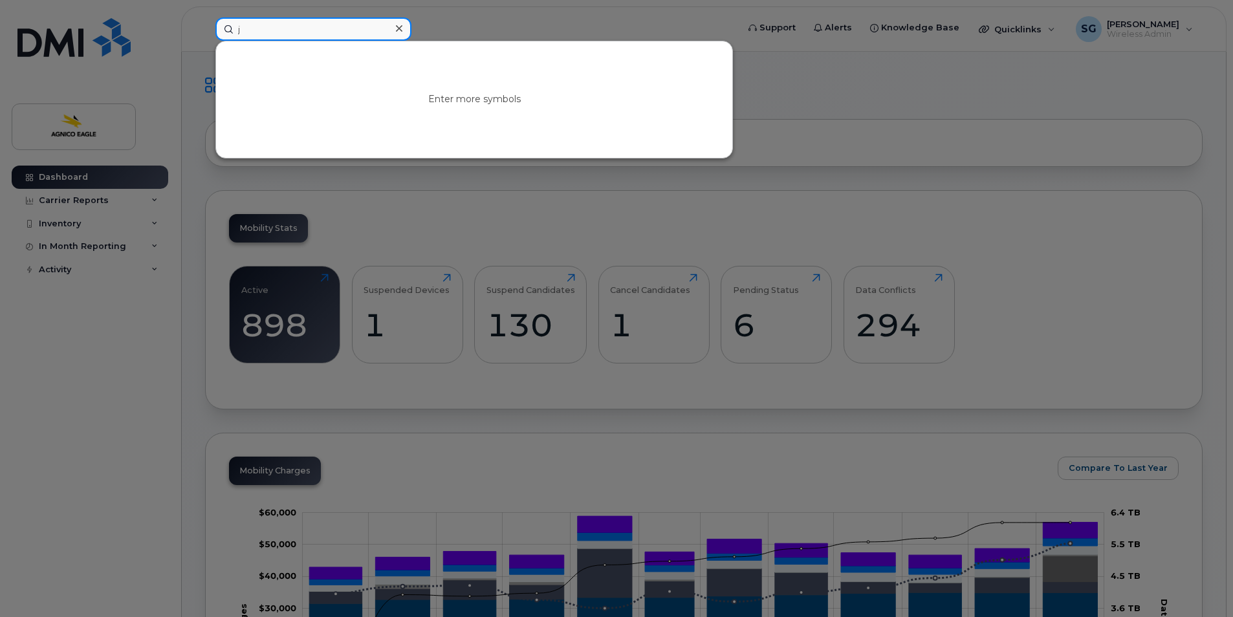
type input "j"
click at [399, 28] on icon at bounding box center [399, 28] width 6 height 6
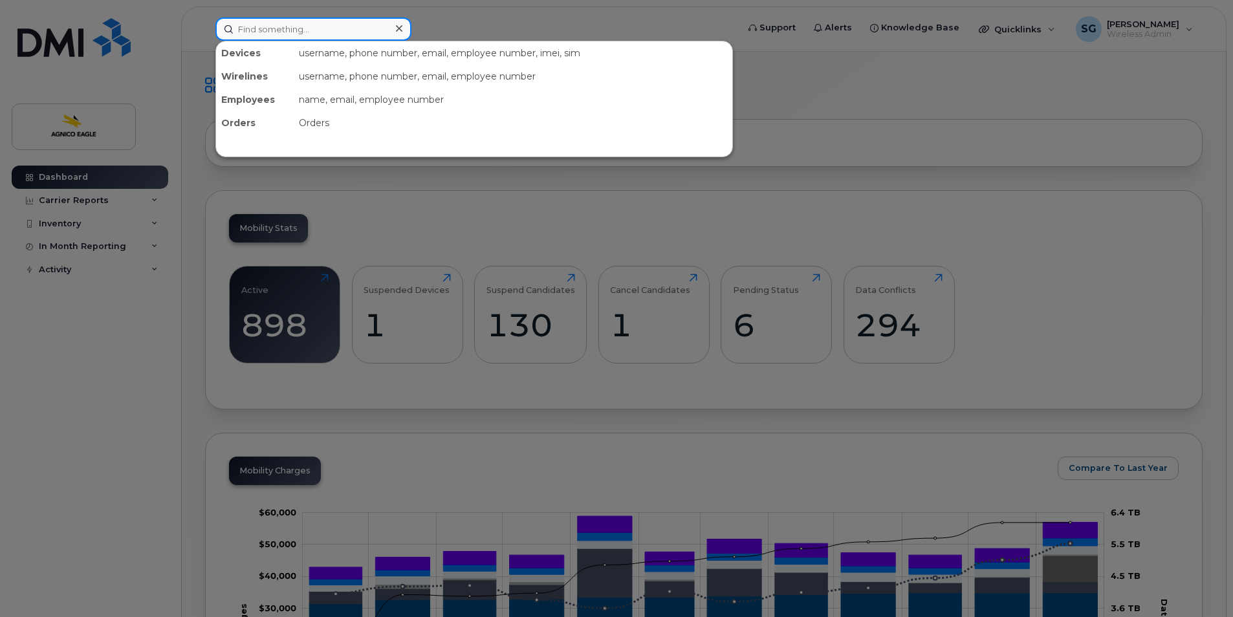
click at [310, 32] on input at bounding box center [313, 28] width 196 height 23
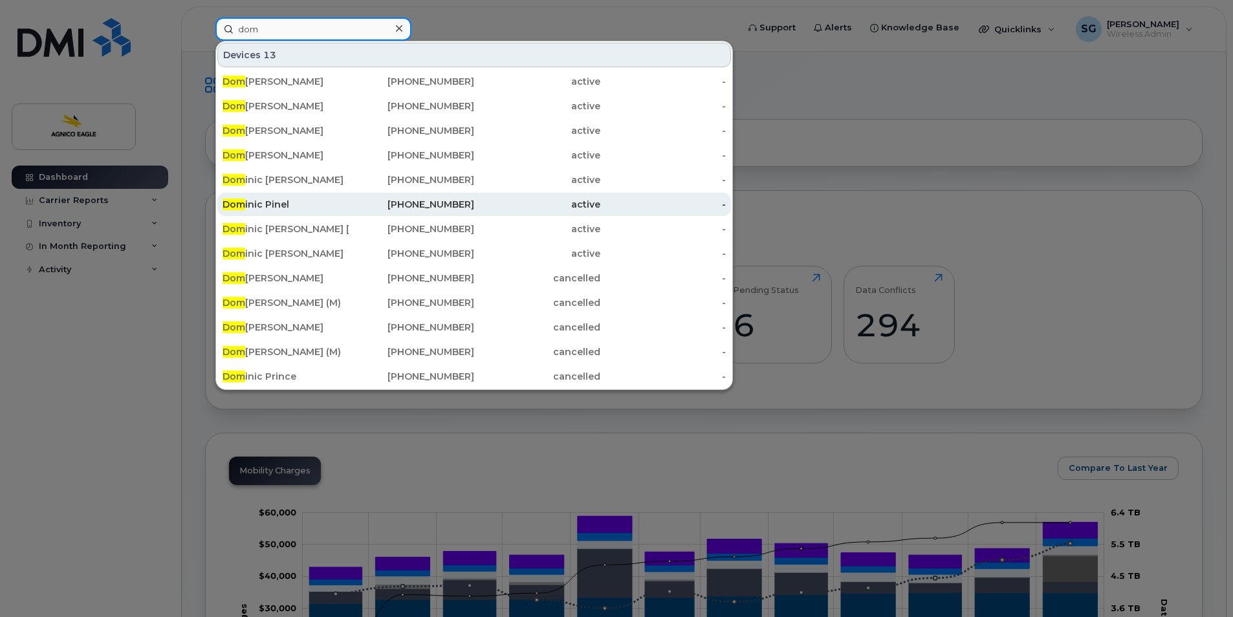
type input "dom"
click at [446, 201] on div "[PHONE_NUMBER]" at bounding box center [412, 204] width 126 height 13
